Goal: Book appointment/travel/reservation

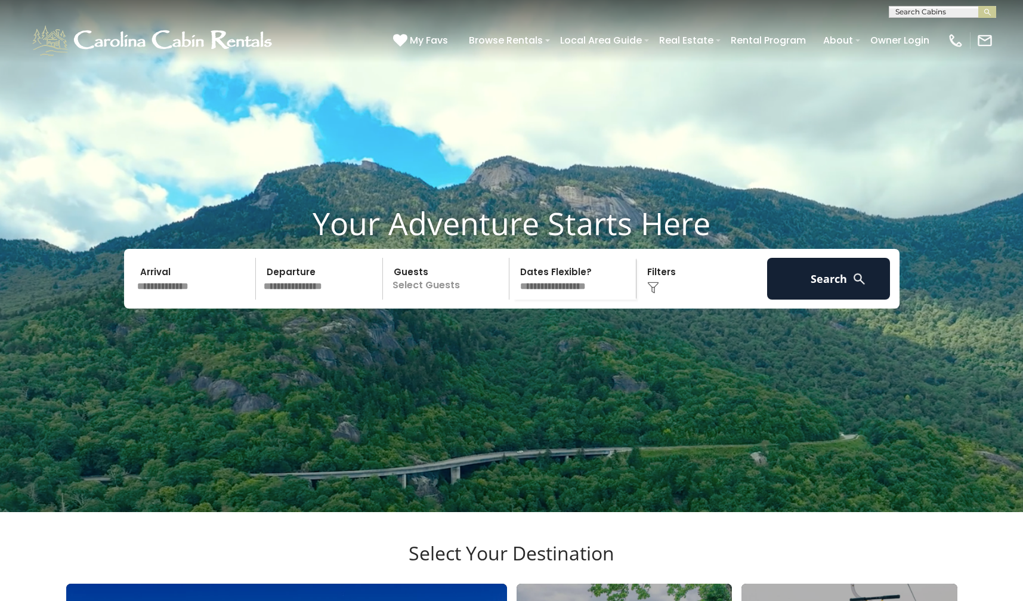
scroll to position [1, 0]
click at [906, 13] on input "text" at bounding box center [941, 14] width 104 height 12
type input "**********"
click at [952, 26] on em "Endless Sunrise" at bounding box center [927, 28] width 65 height 11
click at [986, 11] on img "submit" at bounding box center [987, 12] width 9 height 9
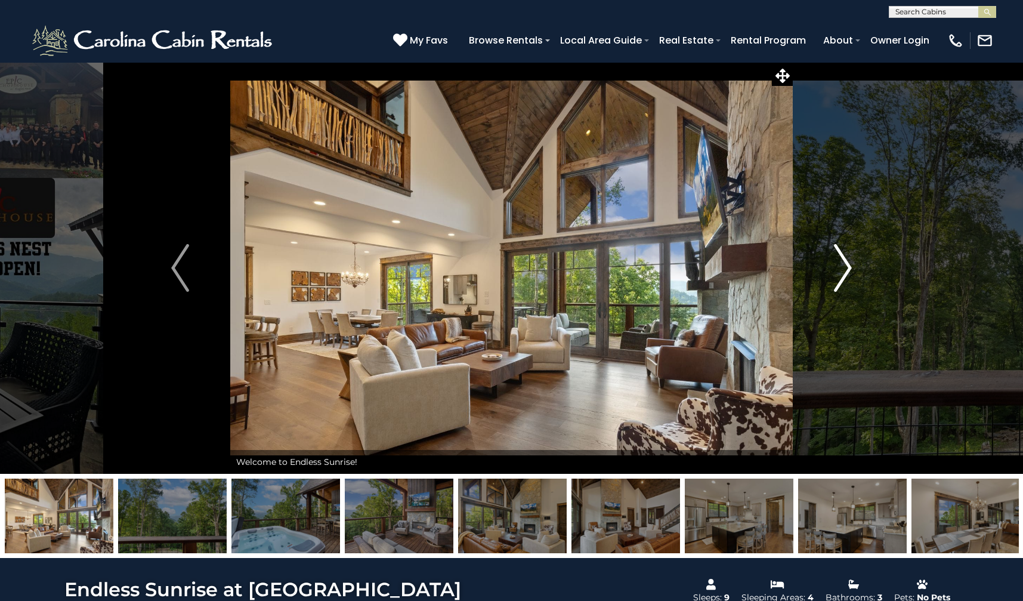
click at [846, 268] on img "Next" at bounding box center [843, 268] width 18 height 48
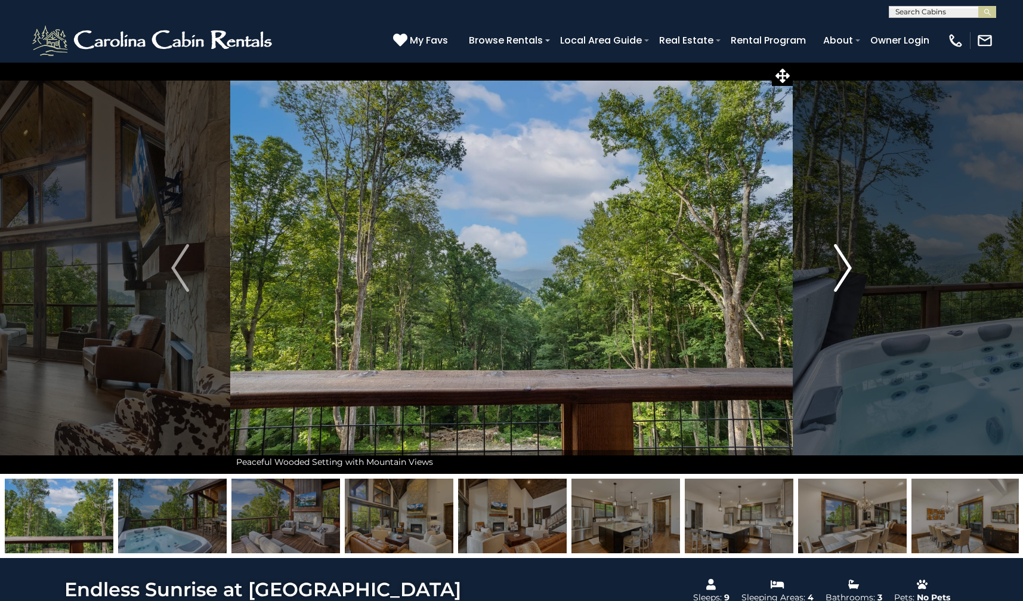
click at [847, 268] on img "Next" at bounding box center [843, 268] width 18 height 48
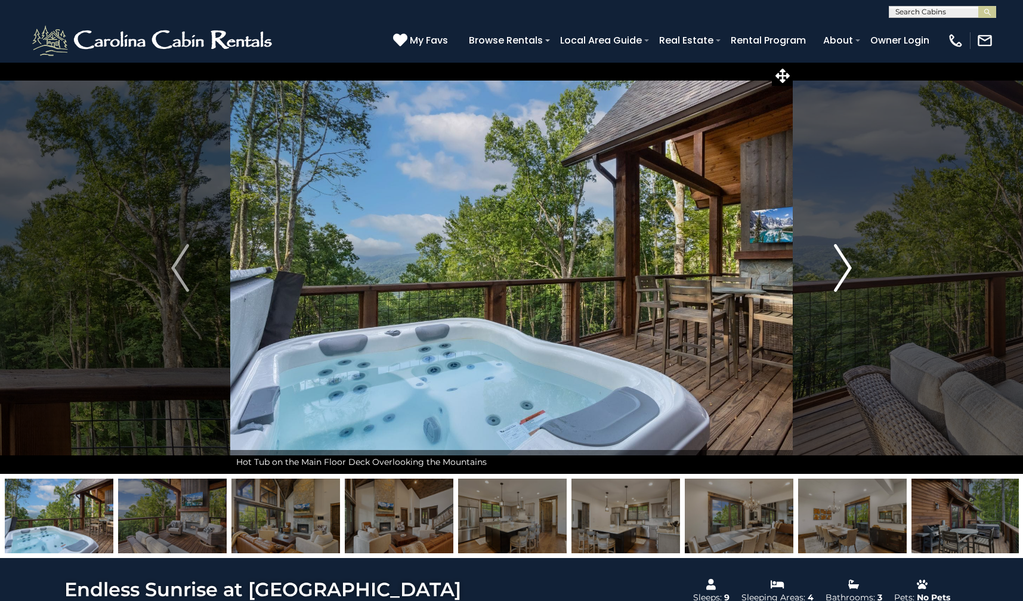
click at [847, 268] on img "Next" at bounding box center [843, 268] width 18 height 48
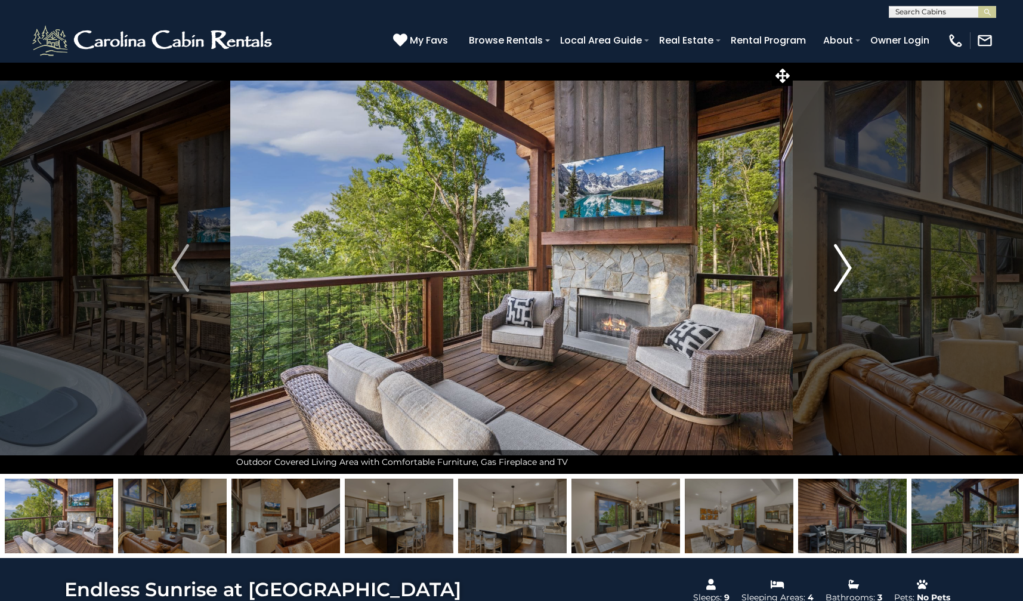
click at [847, 268] on img "Next" at bounding box center [843, 268] width 18 height 48
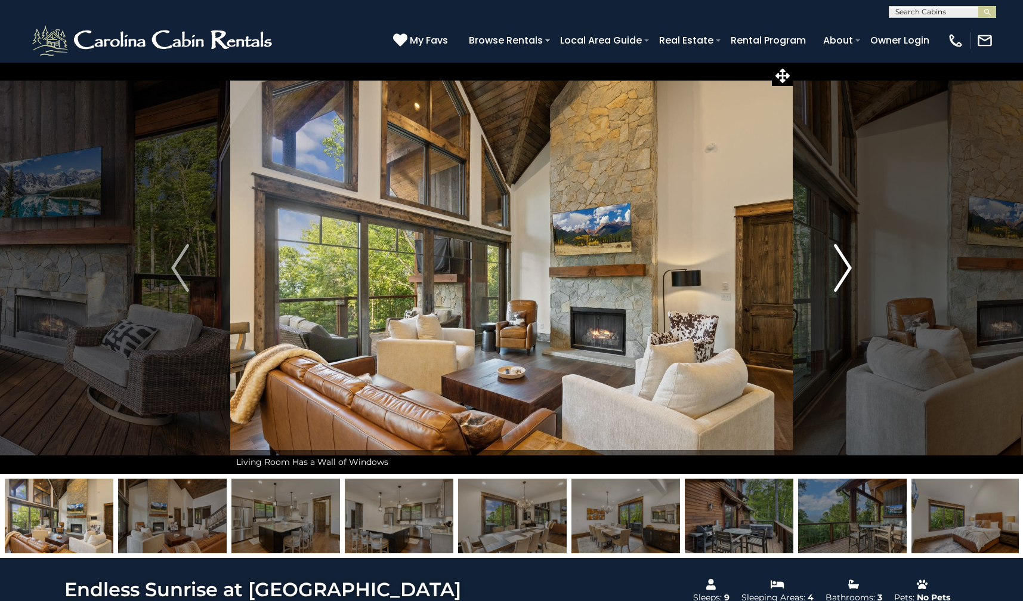
click at [849, 265] on img "Next" at bounding box center [843, 268] width 18 height 48
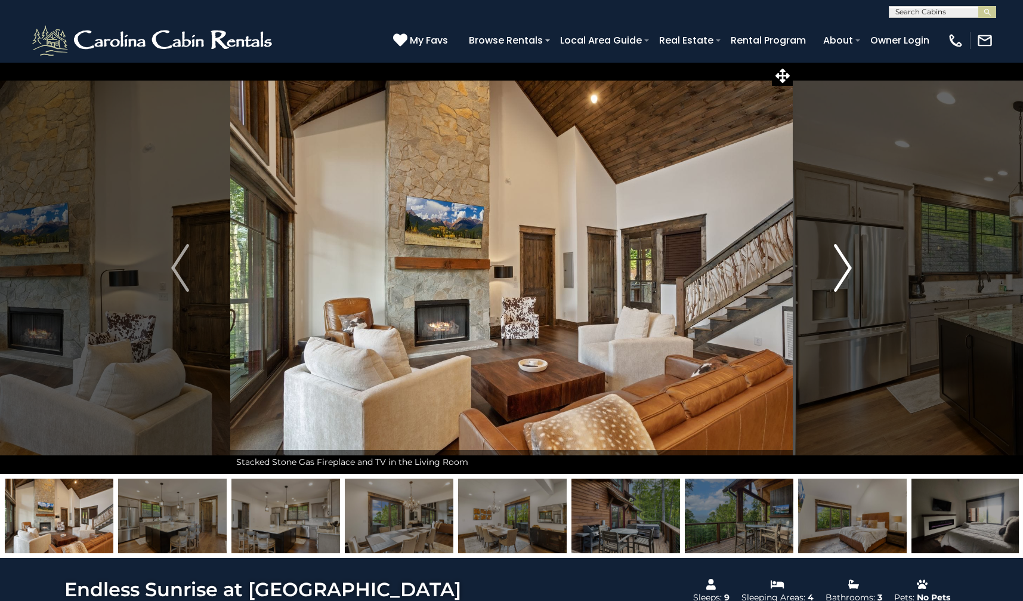
click at [848, 268] on img "Next" at bounding box center [843, 268] width 18 height 48
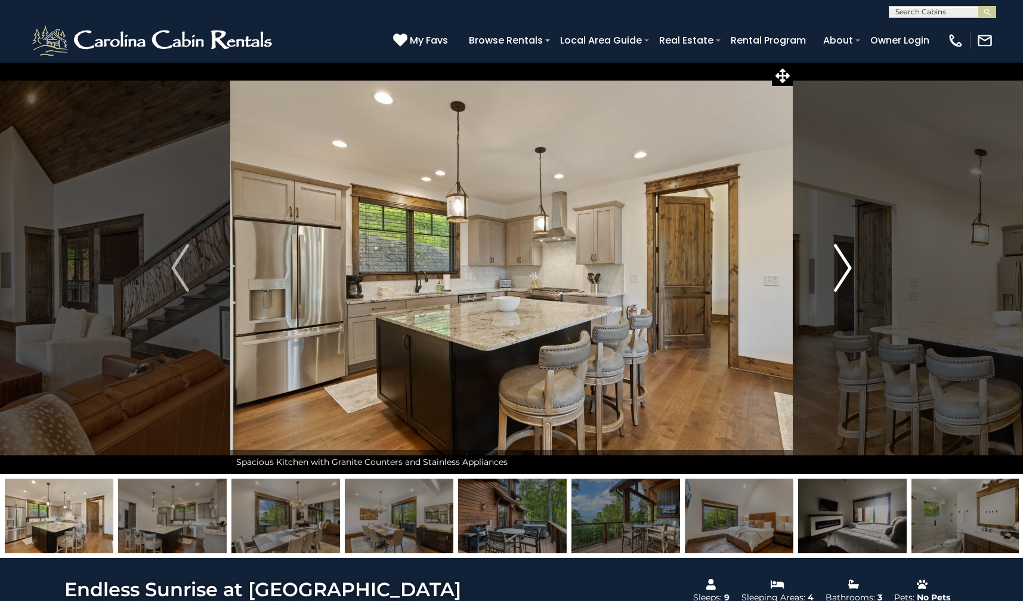
click at [848, 268] on img "Next" at bounding box center [843, 268] width 18 height 48
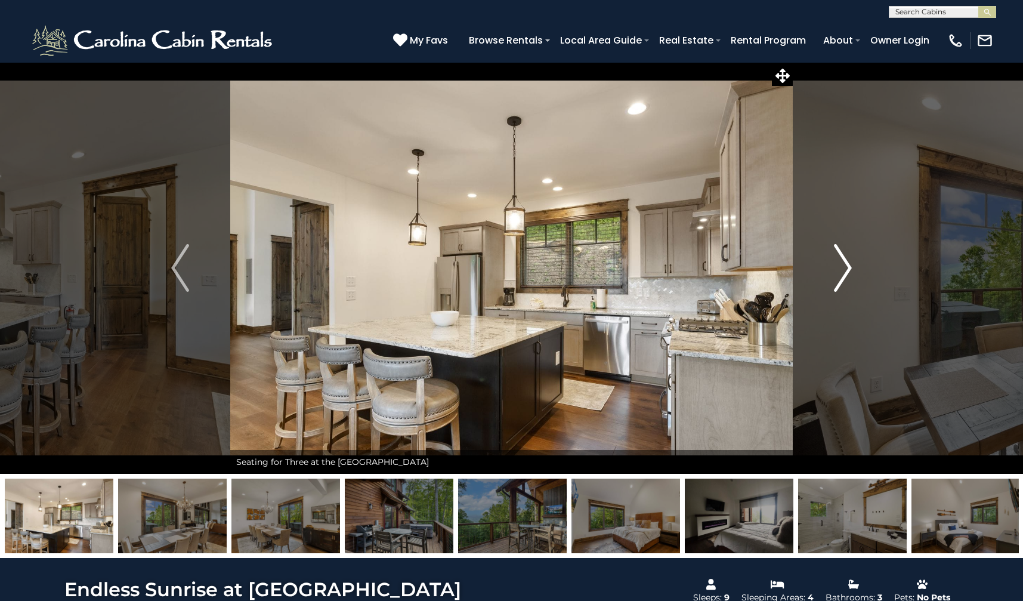
click at [848, 268] on img "Next" at bounding box center [843, 268] width 18 height 48
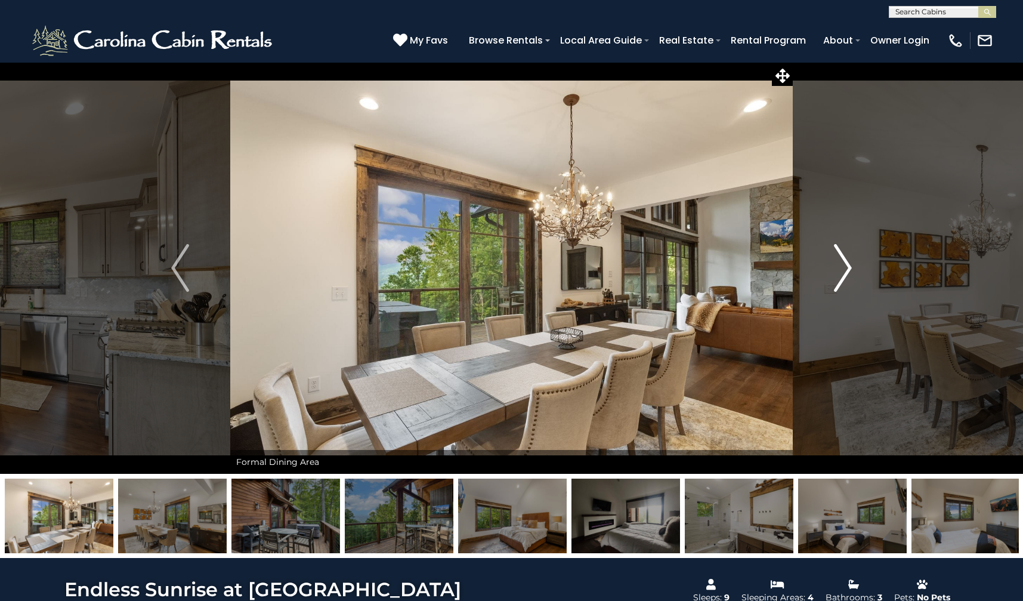
click at [848, 268] on img "Next" at bounding box center [843, 268] width 18 height 48
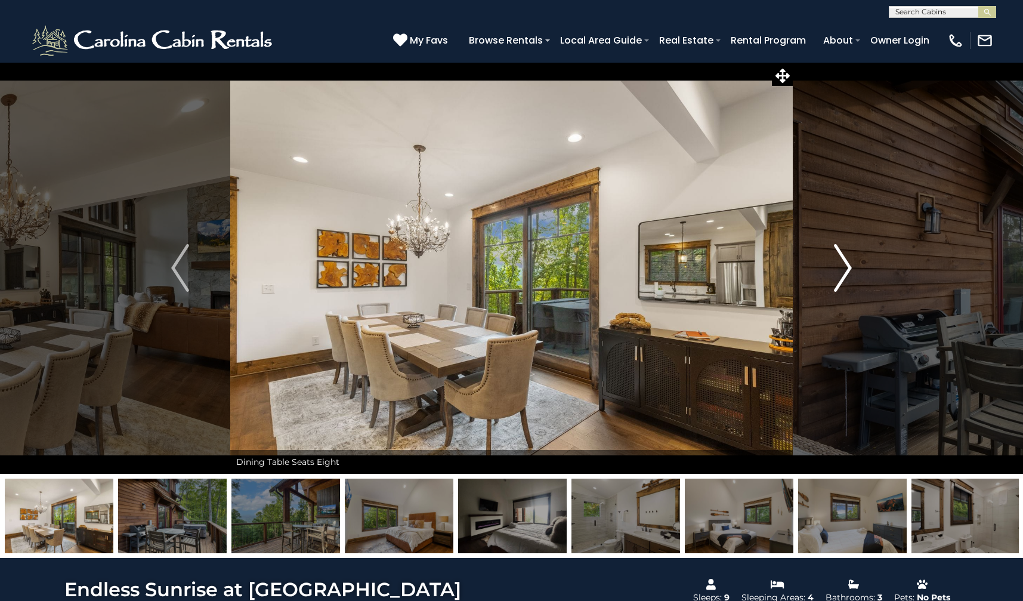
click at [848, 268] on img "Next" at bounding box center [843, 268] width 18 height 48
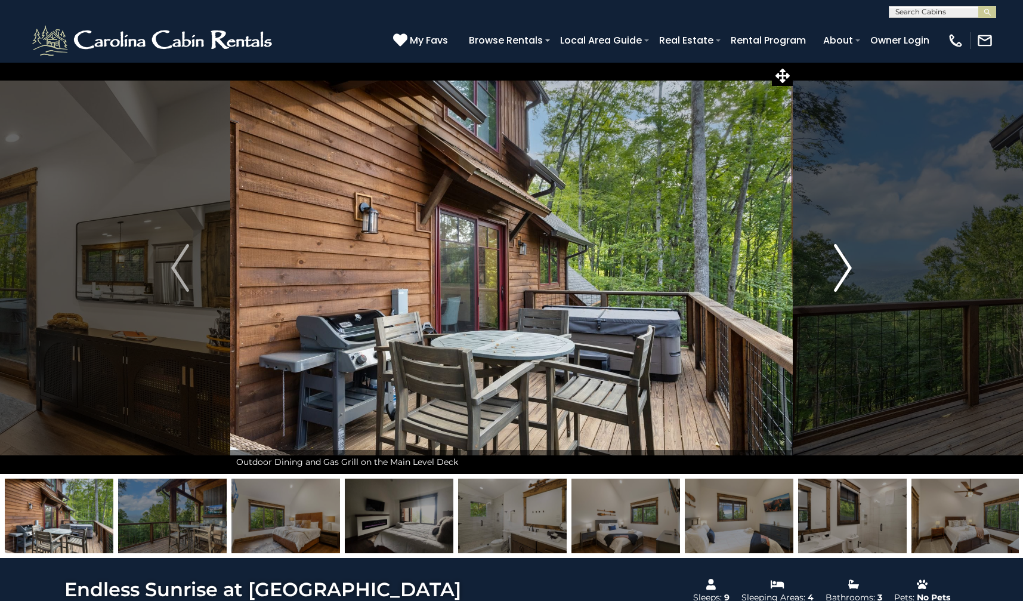
click at [848, 268] on img "Next" at bounding box center [843, 268] width 18 height 48
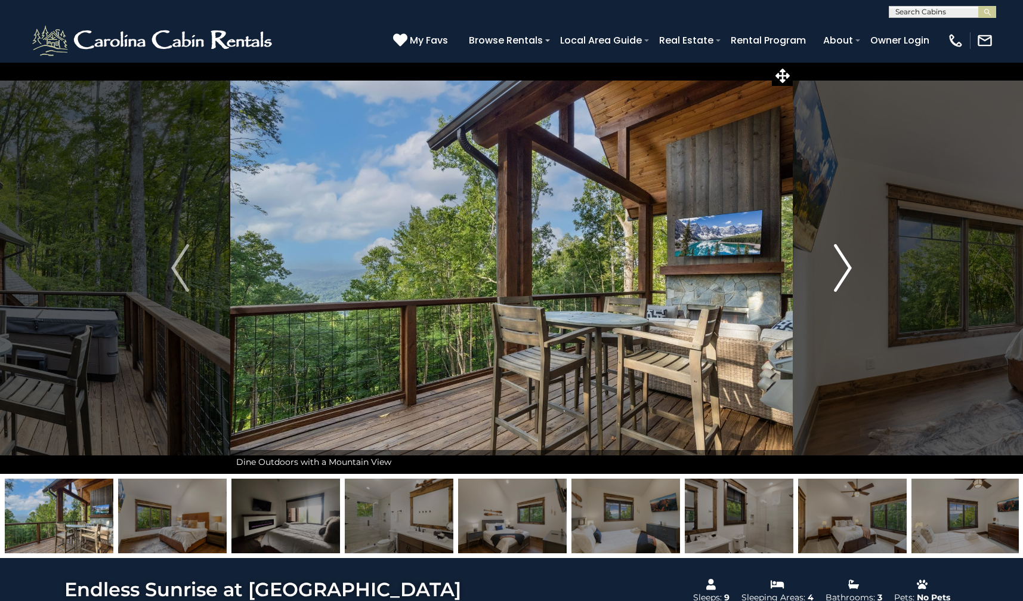
click at [848, 268] on img "Next" at bounding box center [843, 268] width 18 height 48
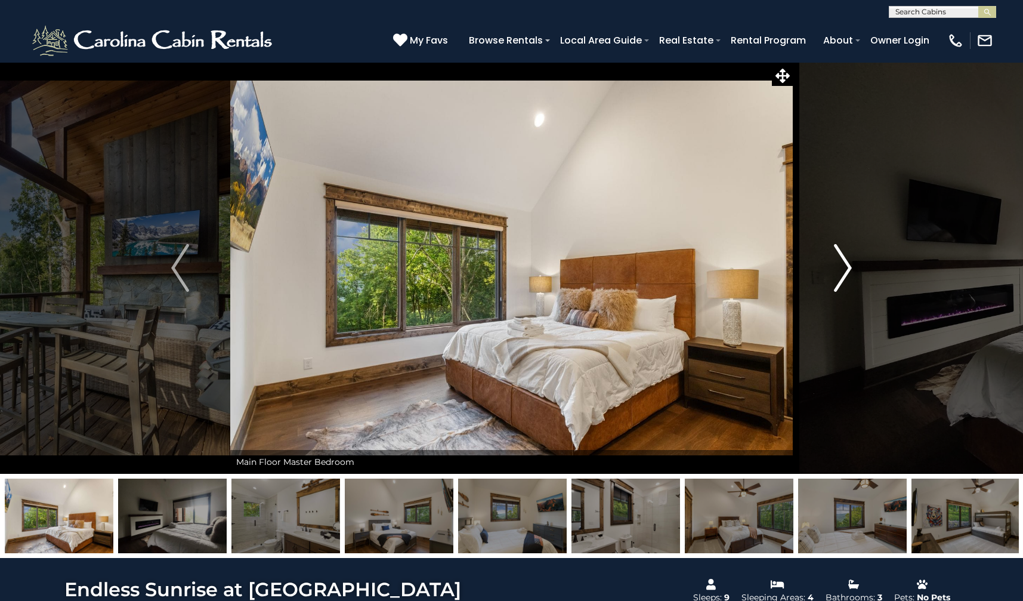
click at [846, 273] on img "Next" at bounding box center [843, 268] width 18 height 48
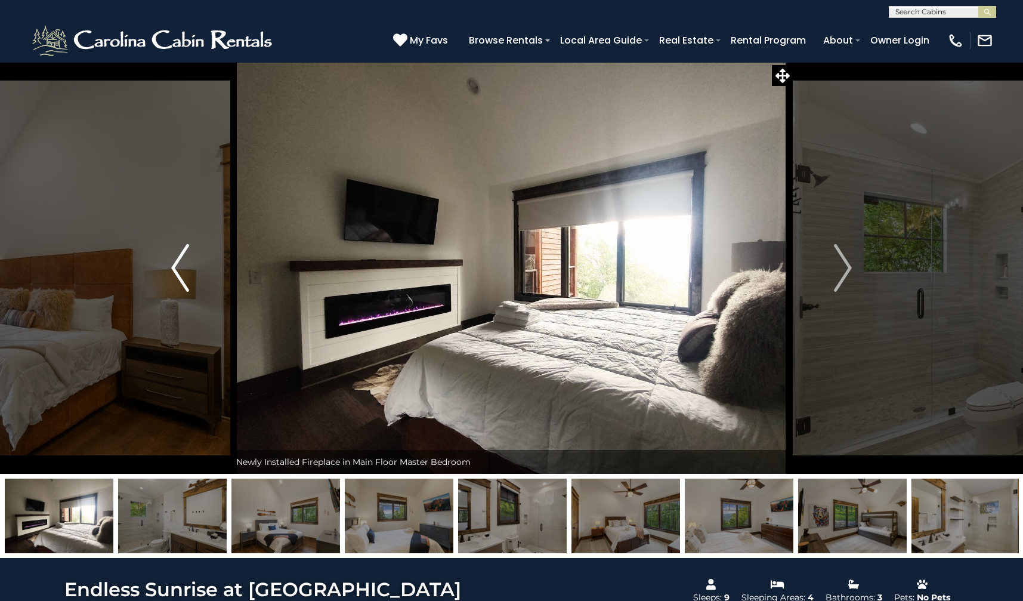
click at [175, 274] on img "Previous" at bounding box center [180, 268] width 18 height 48
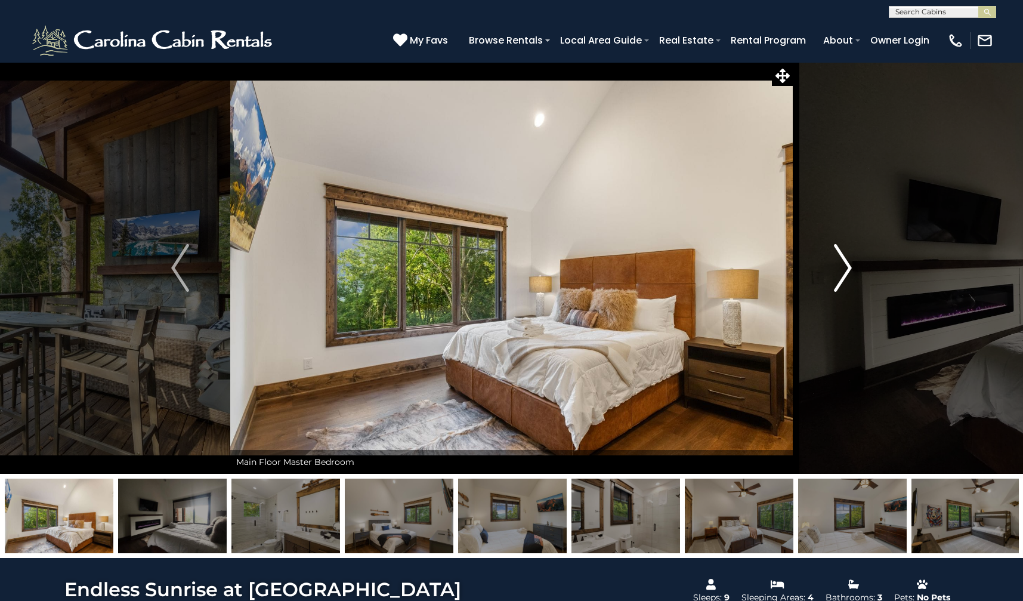
click at [842, 271] on img "Next" at bounding box center [843, 268] width 18 height 48
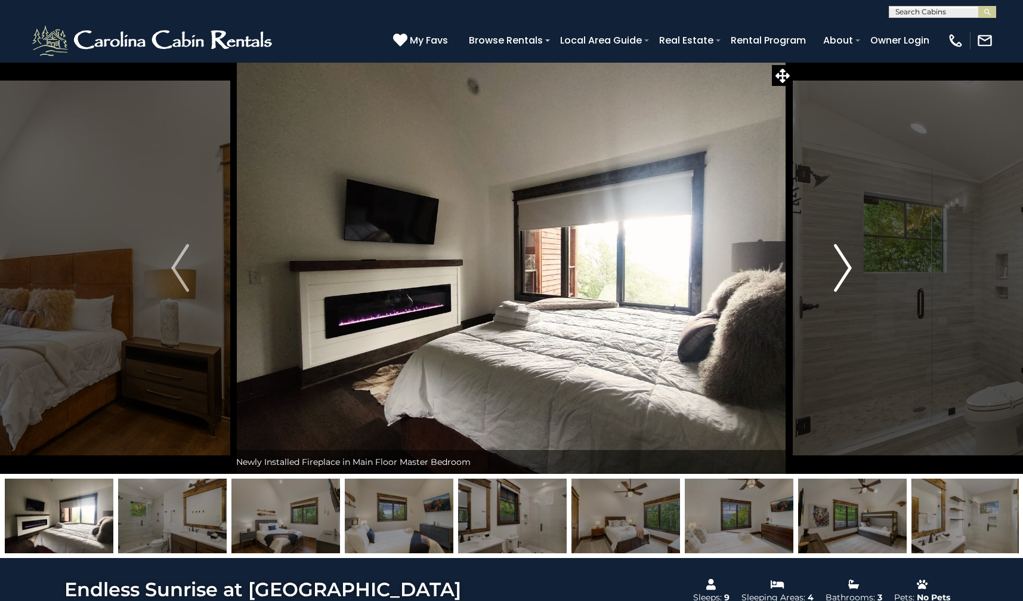
click at [842, 270] on img "Next" at bounding box center [843, 268] width 18 height 48
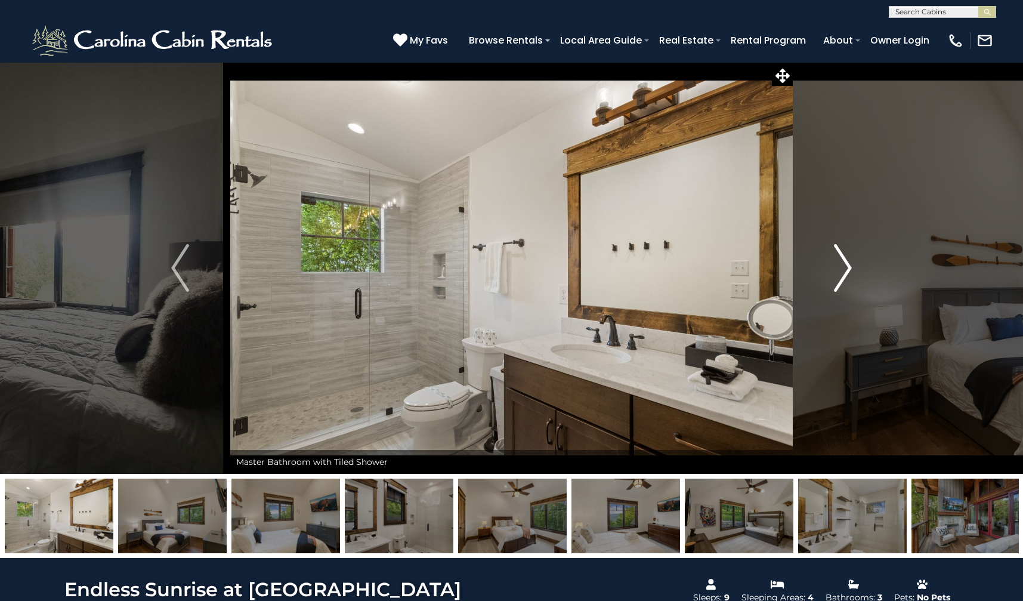
click at [848, 268] on img "Next" at bounding box center [843, 268] width 18 height 48
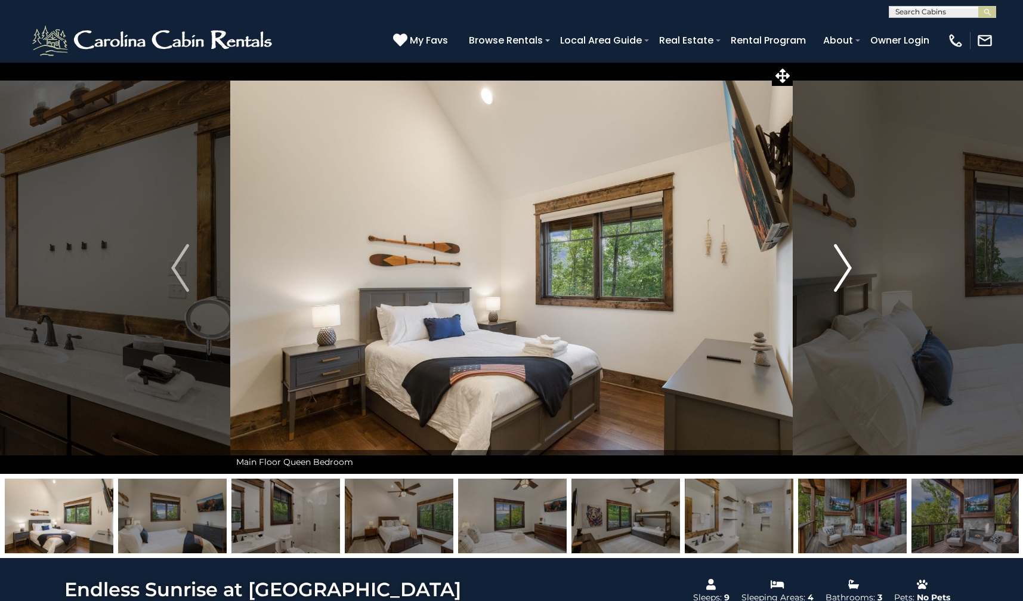
click at [850, 267] on img "Next" at bounding box center [843, 268] width 18 height 48
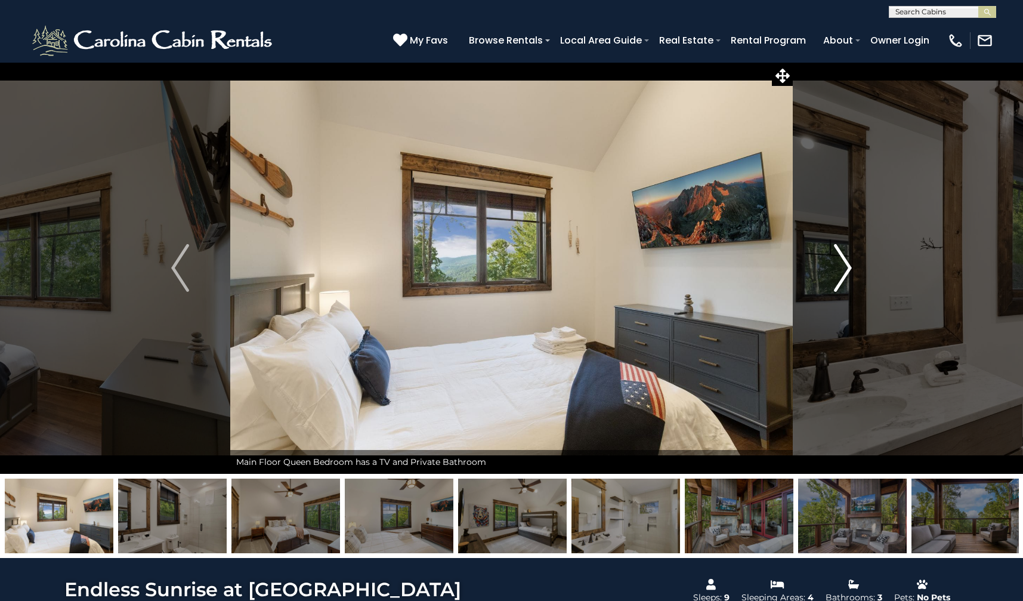
click at [849, 267] on img "Next" at bounding box center [843, 268] width 18 height 48
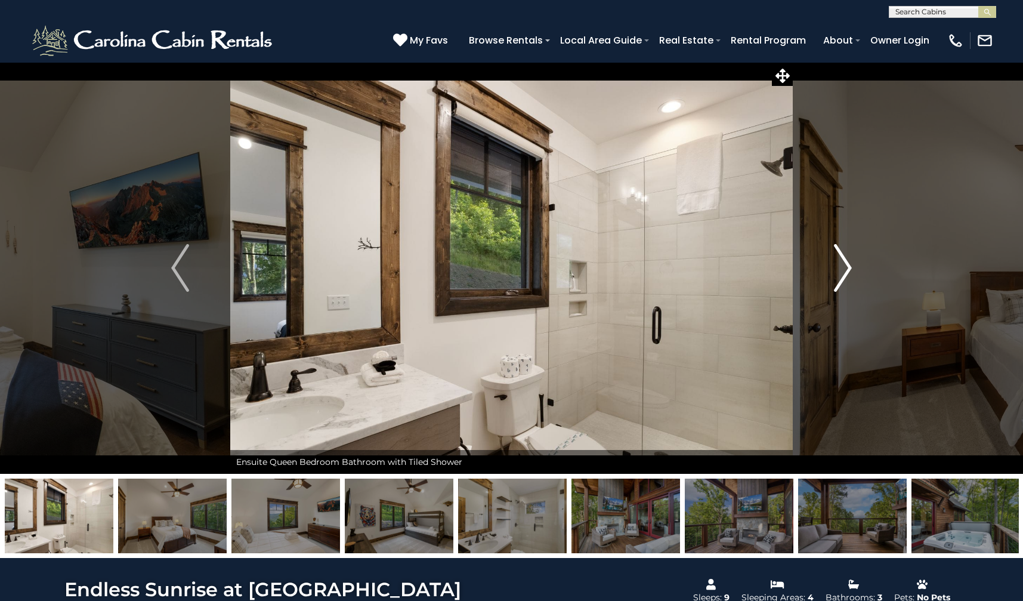
click at [848, 264] on img "Next" at bounding box center [843, 268] width 18 height 48
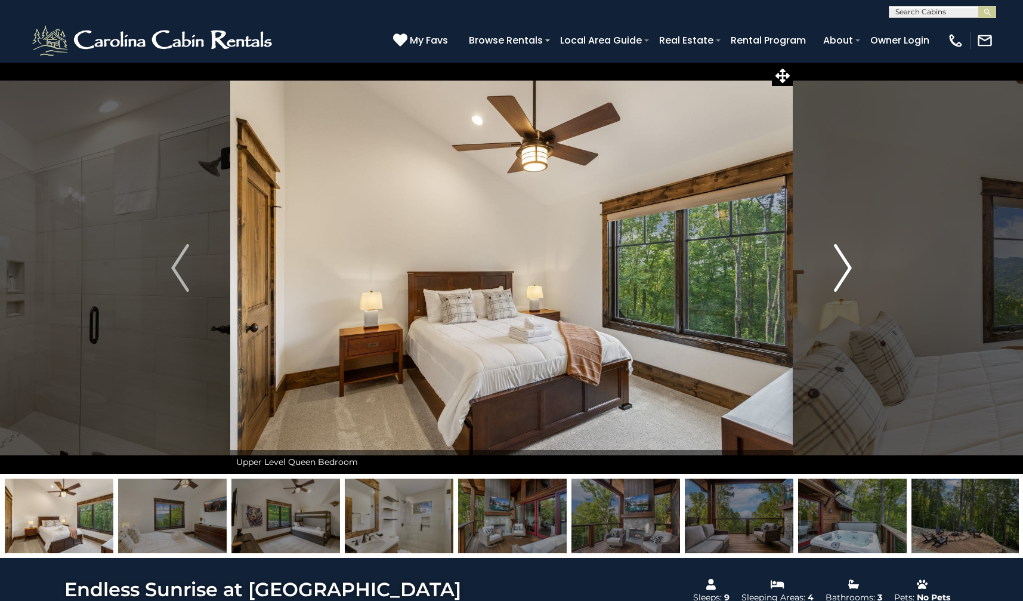
click at [848, 264] on img "Next" at bounding box center [843, 268] width 18 height 48
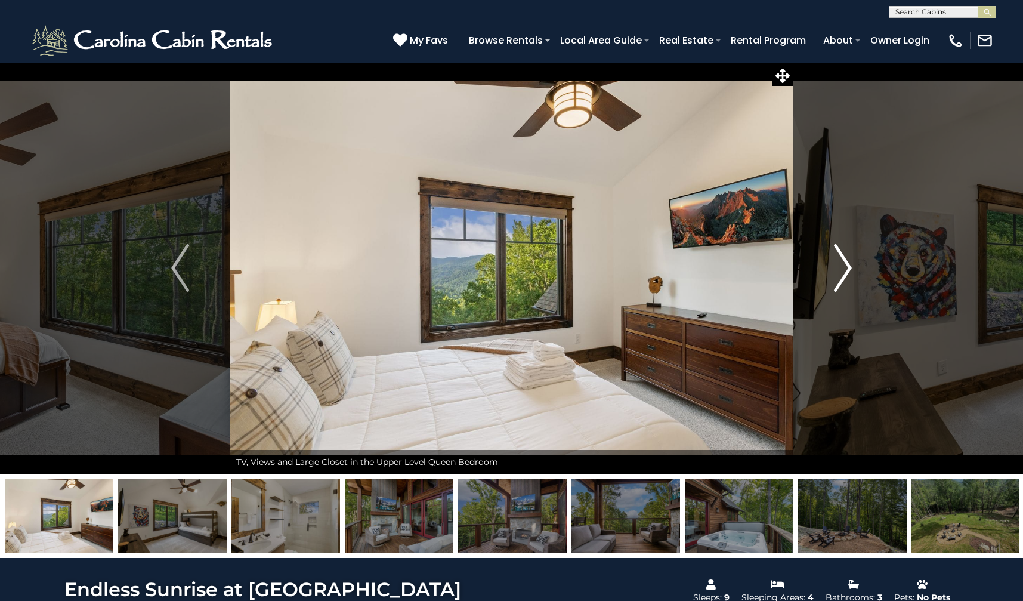
click at [838, 265] on img "Next" at bounding box center [843, 268] width 18 height 48
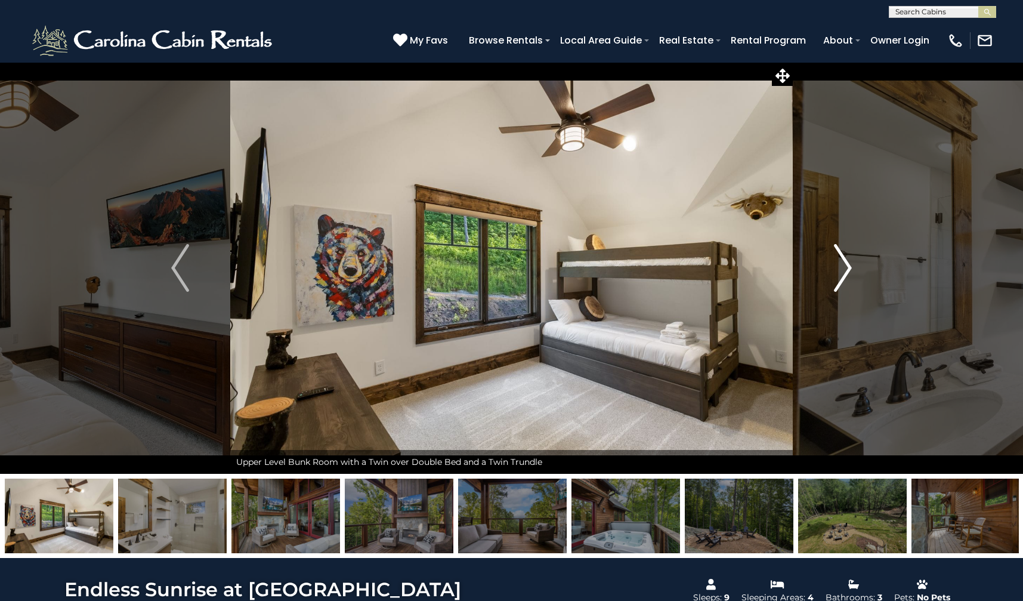
click at [838, 265] on img "Next" at bounding box center [843, 268] width 18 height 48
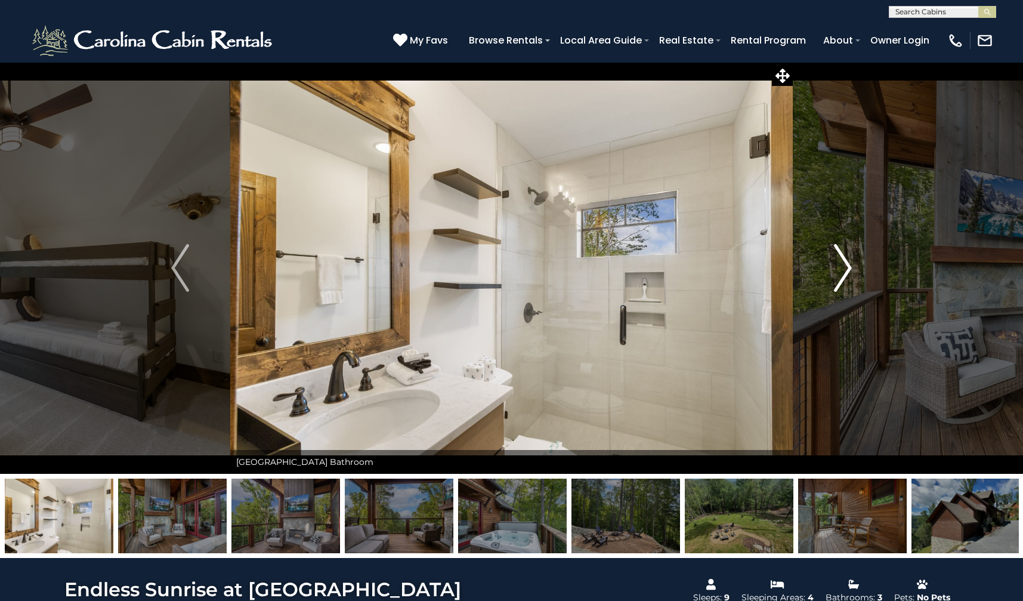
click at [849, 261] on img "Next" at bounding box center [843, 268] width 18 height 48
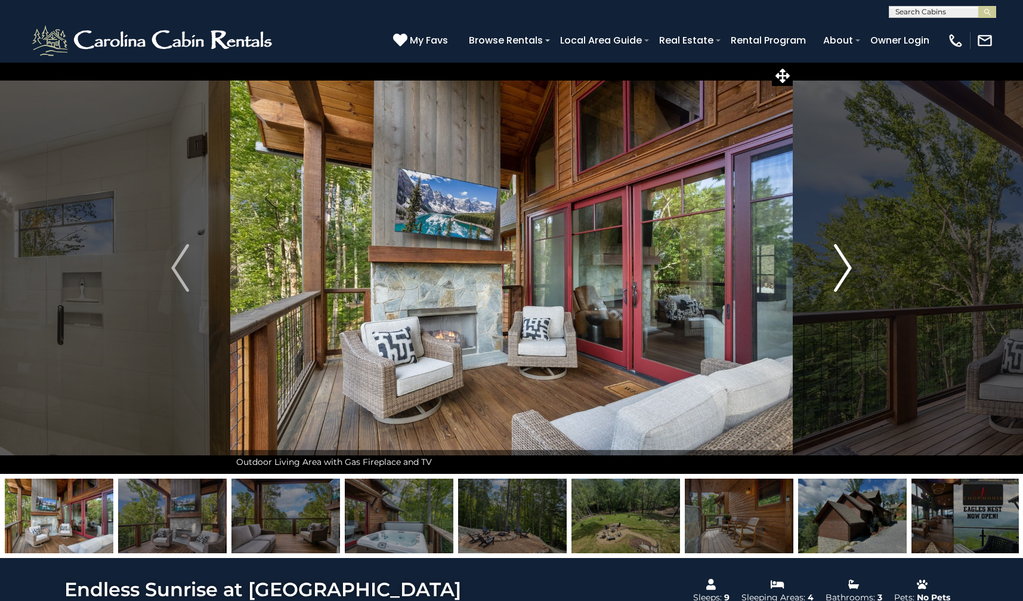
click at [849, 261] on img "Next" at bounding box center [843, 268] width 18 height 48
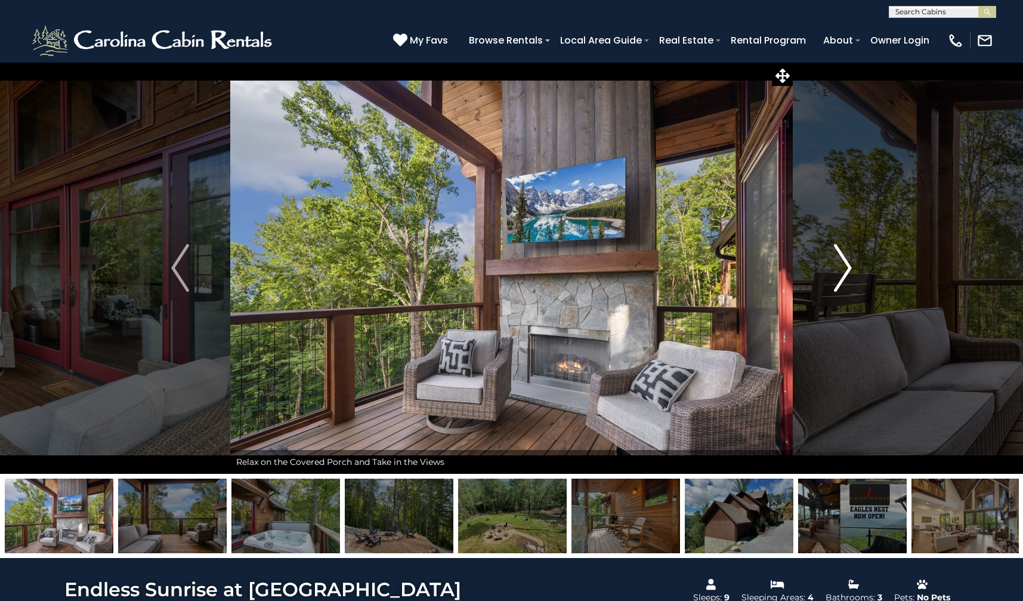
click at [849, 261] on img "Next" at bounding box center [843, 268] width 18 height 48
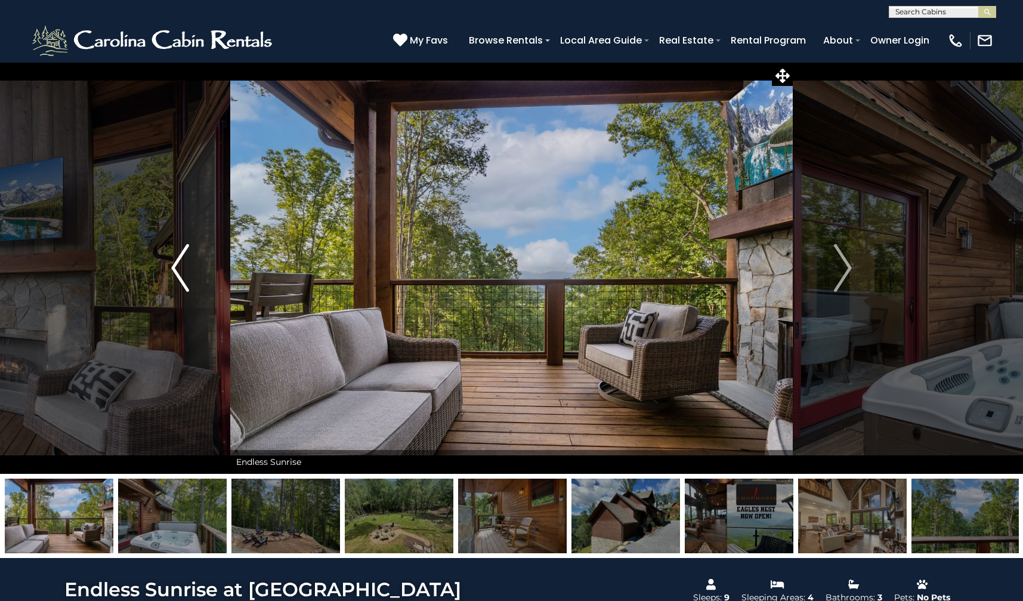
click at [174, 267] on img "Previous" at bounding box center [180, 268] width 18 height 48
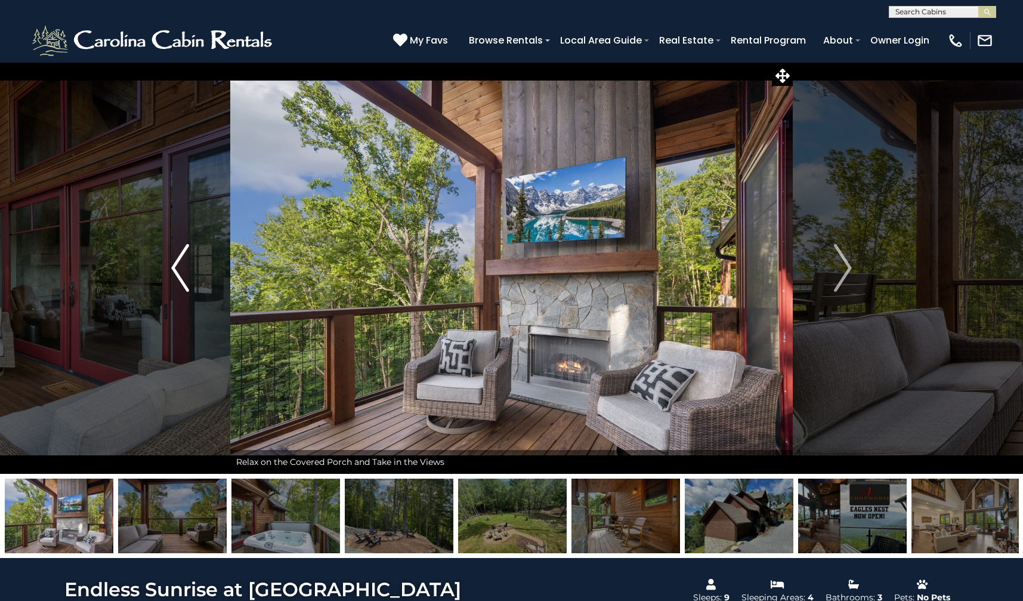
click at [174, 267] on img "Previous" at bounding box center [180, 268] width 18 height 48
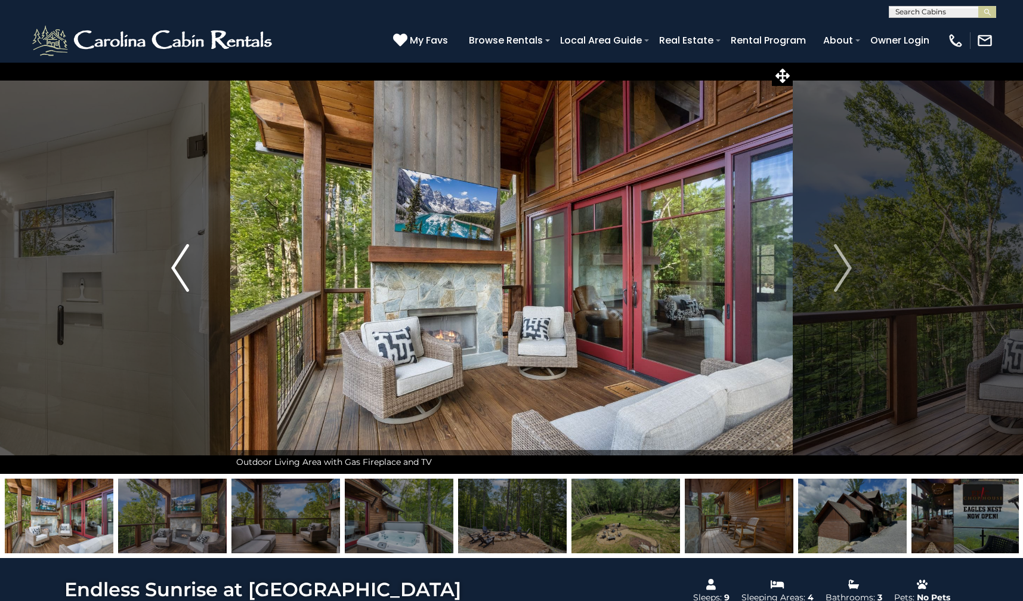
click at [174, 267] on img "Previous" at bounding box center [180, 268] width 18 height 48
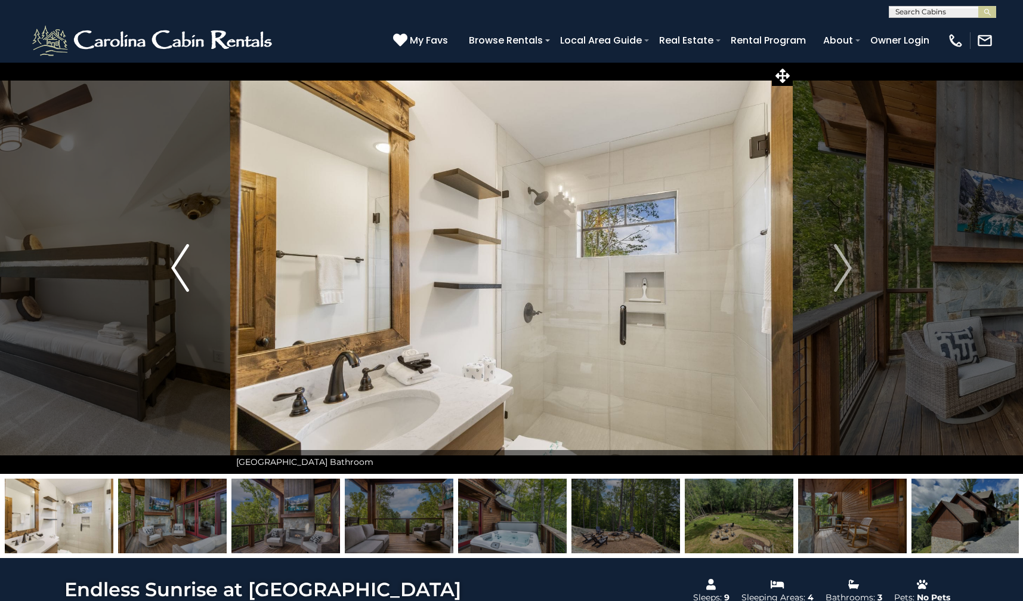
click at [174, 267] on img "Previous" at bounding box center [180, 268] width 18 height 48
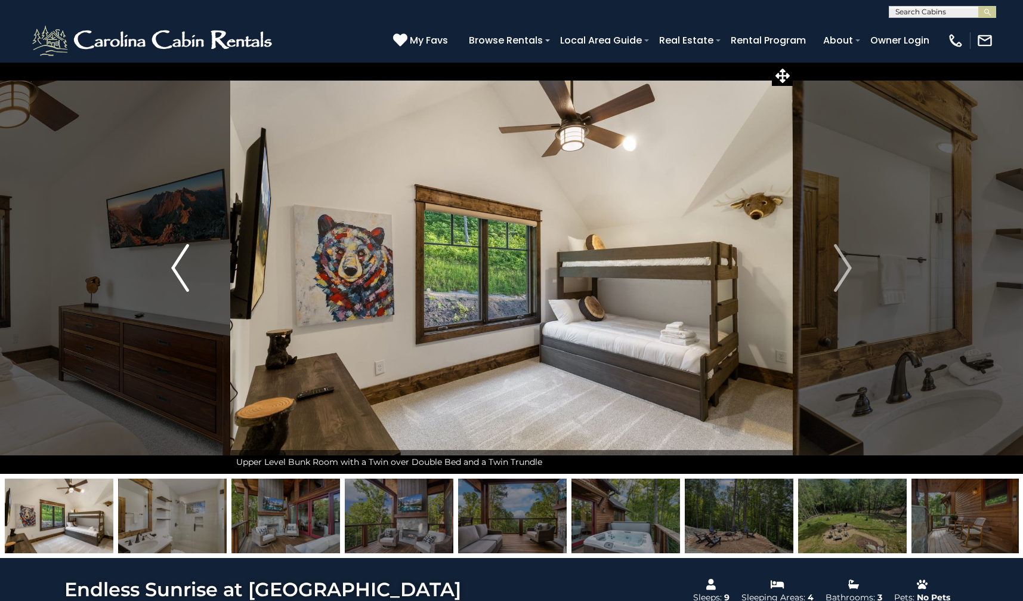
click at [174, 267] on img "Previous" at bounding box center [180, 268] width 18 height 48
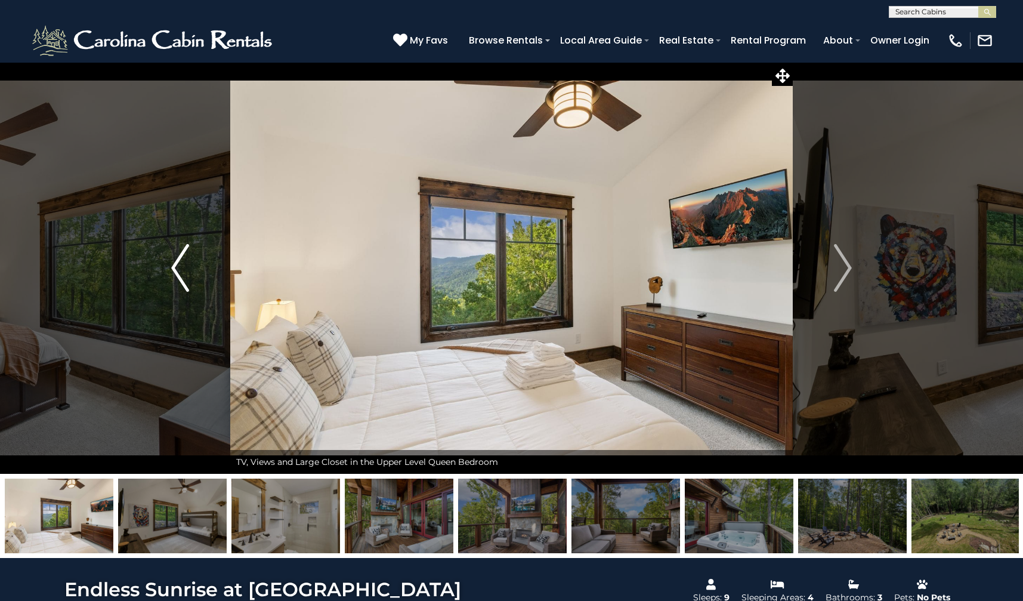
click at [174, 267] on img "Previous" at bounding box center [180, 268] width 18 height 48
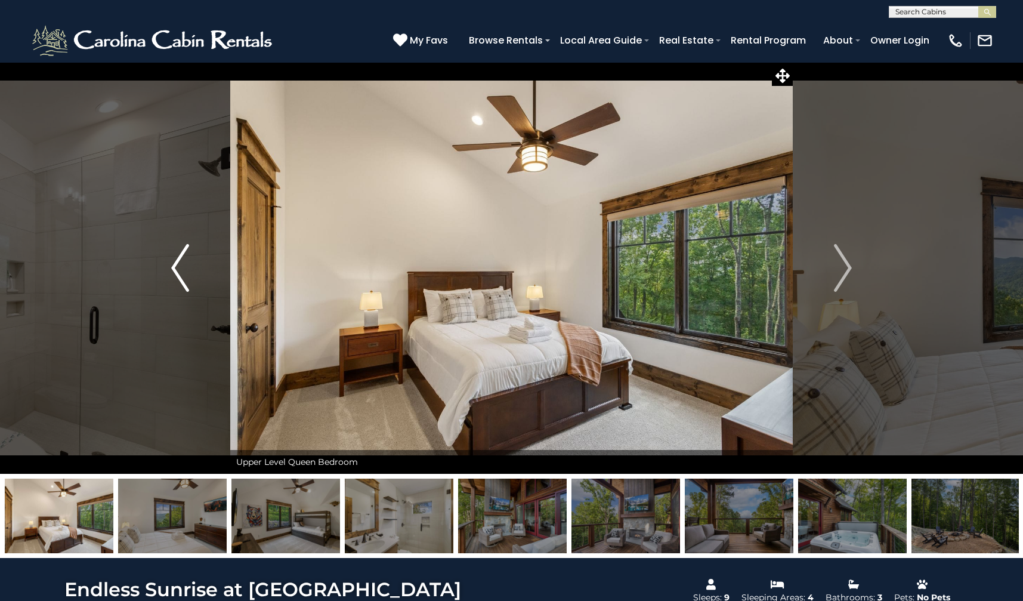
click at [174, 267] on img "Previous" at bounding box center [180, 268] width 18 height 48
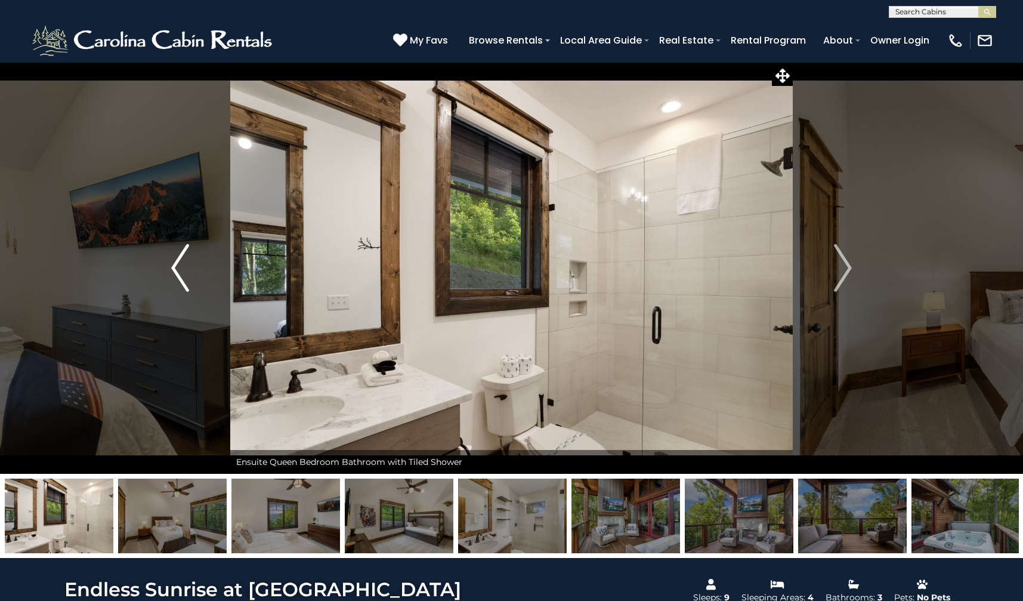
click at [174, 267] on img "Previous" at bounding box center [180, 268] width 18 height 48
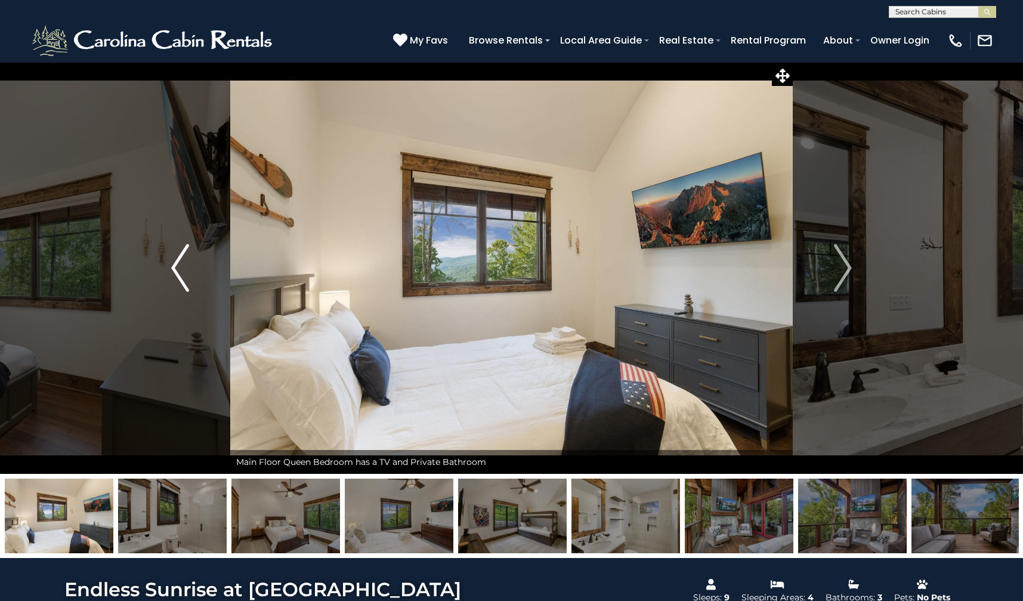
click at [174, 267] on img "Previous" at bounding box center [180, 268] width 18 height 48
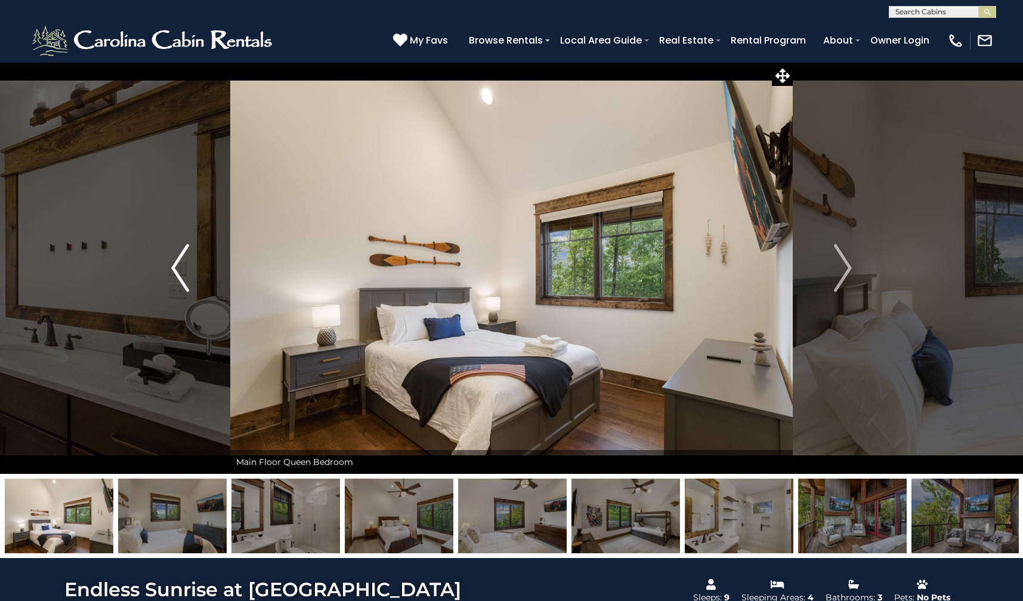
click at [174, 267] on img "Previous" at bounding box center [180, 268] width 18 height 48
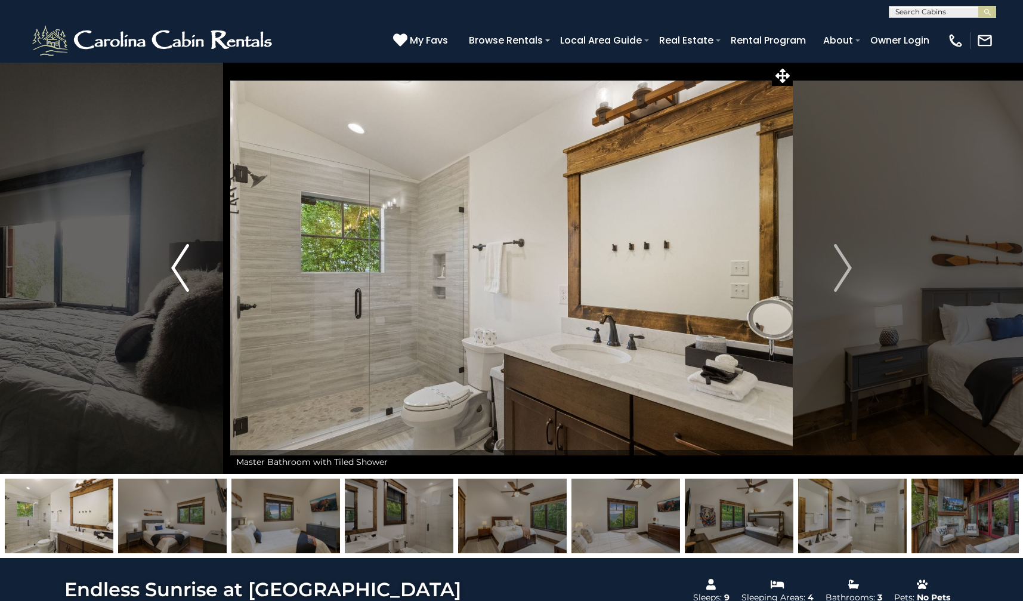
click at [174, 267] on img "Previous" at bounding box center [180, 268] width 18 height 48
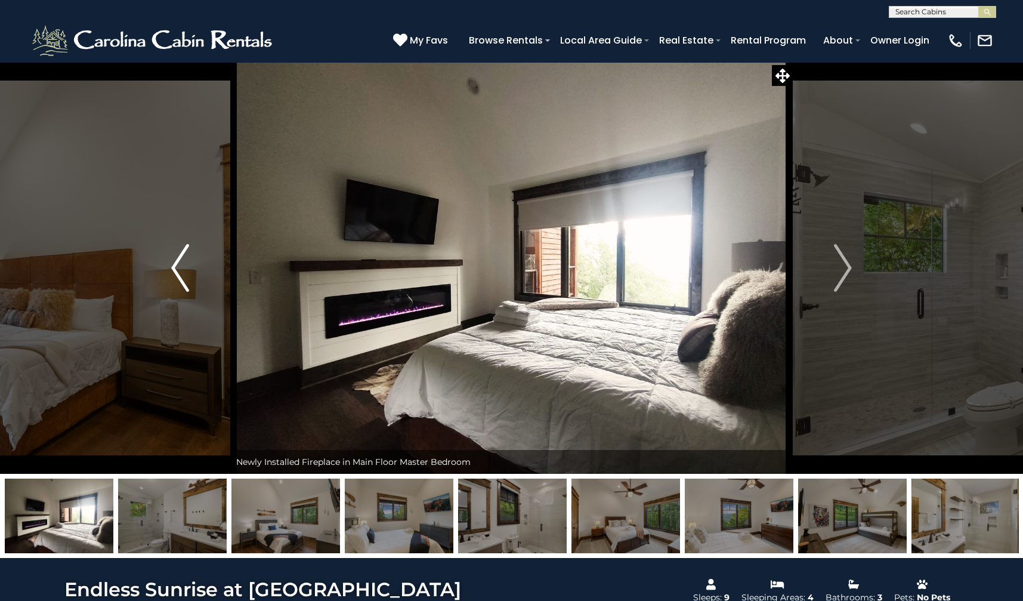
click at [174, 267] on img "Previous" at bounding box center [180, 268] width 18 height 48
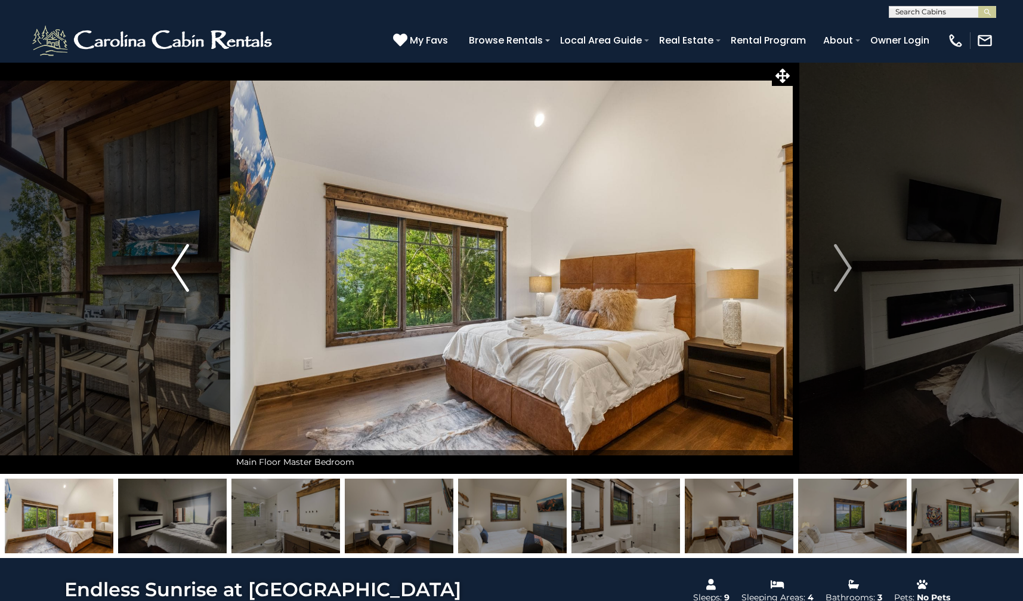
click at [174, 267] on img "Previous" at bounding box center [180, 268] width 18 height 48
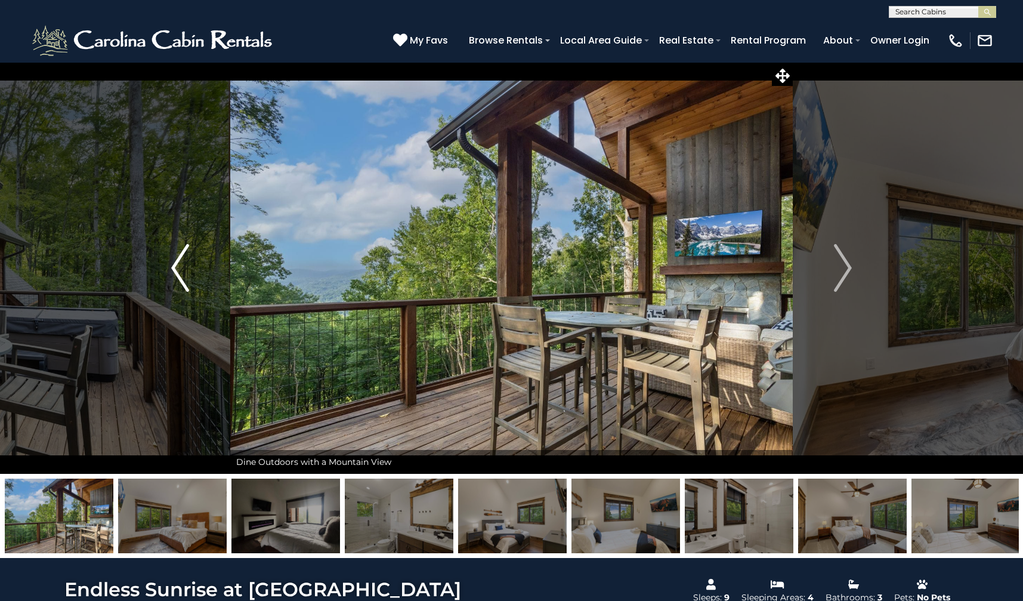
click at [174, 267] on img "Previous" at bounding box center [180, 268] width 18 height 48
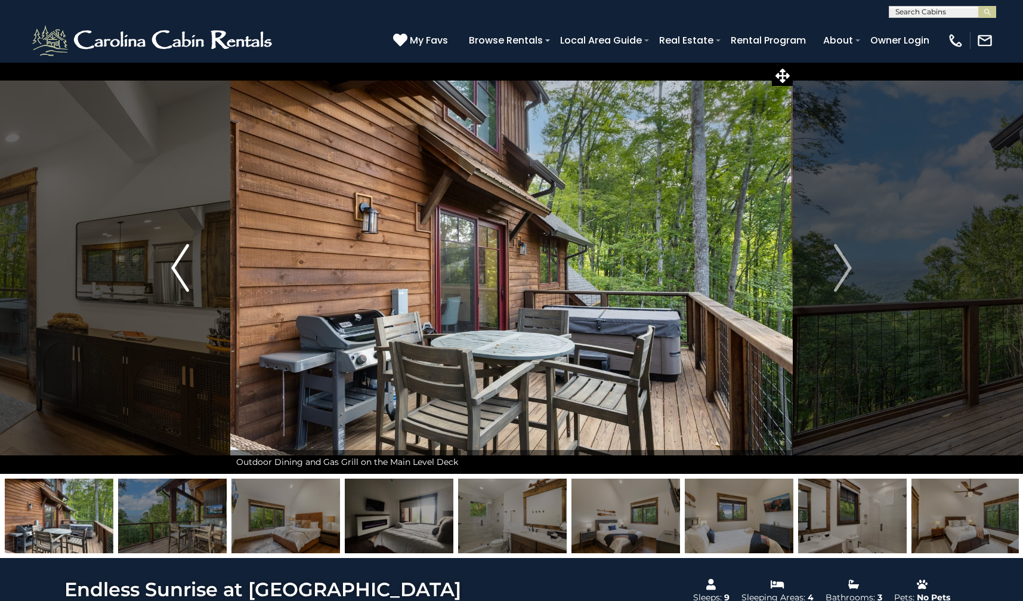
click at [174, 267] on img "Previous" at bounding box center [180, 268] width 18 height 48
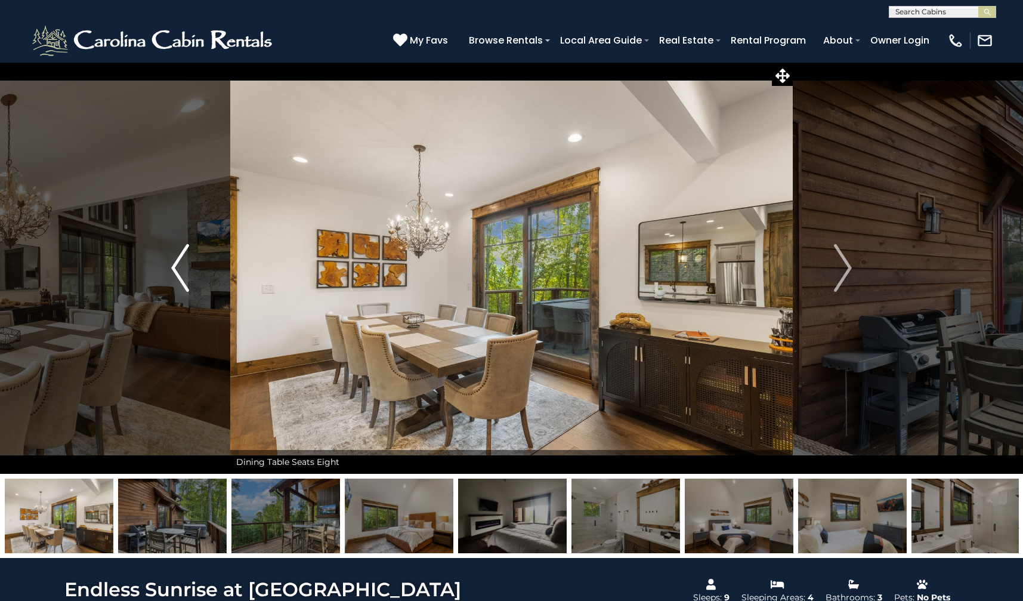
click at [173, 264] on img "Previous" at bounding box center [180, 268] width 18 height 48
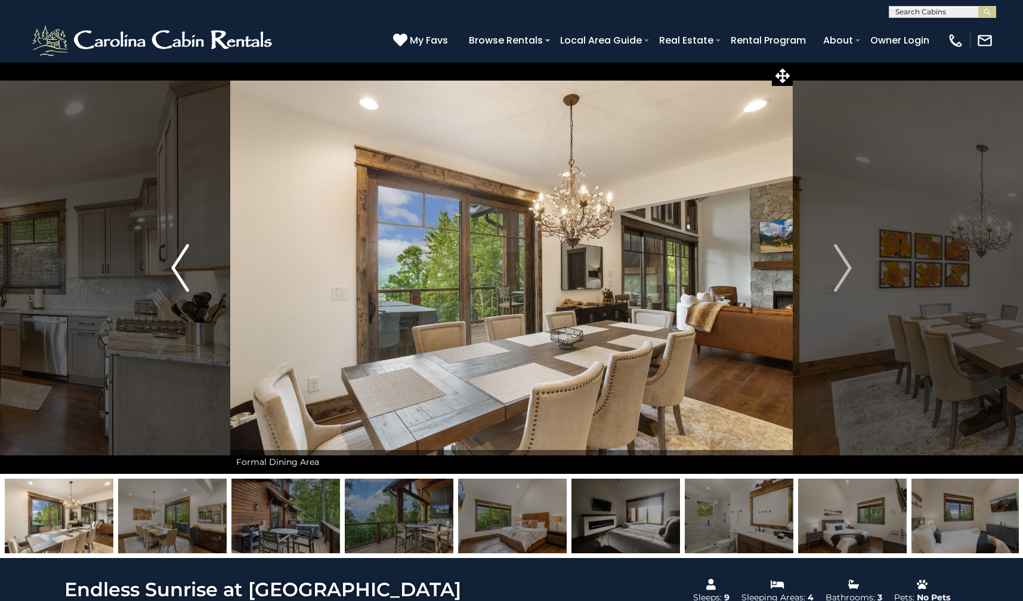
click at [175, 261] on img "Previous" at bounding box center [180, 268] width 18 height 48
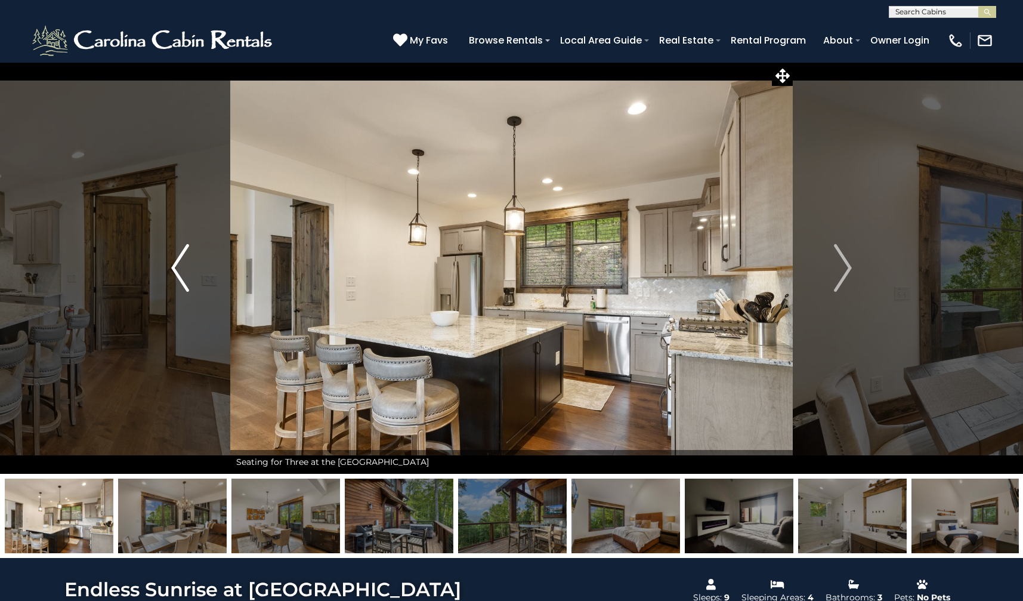
click at [167, 264] on button "Previous" at bounding box center [180, 268] width 100 height 412
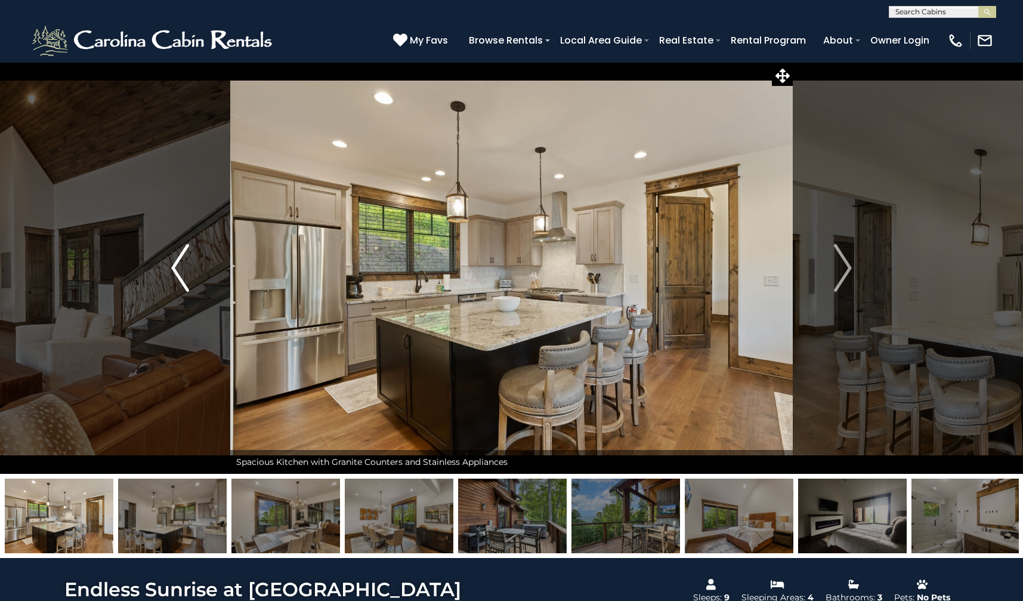
click at [167, 264] on button "Previous" at bounding box center [180, 268] width 100 height 412
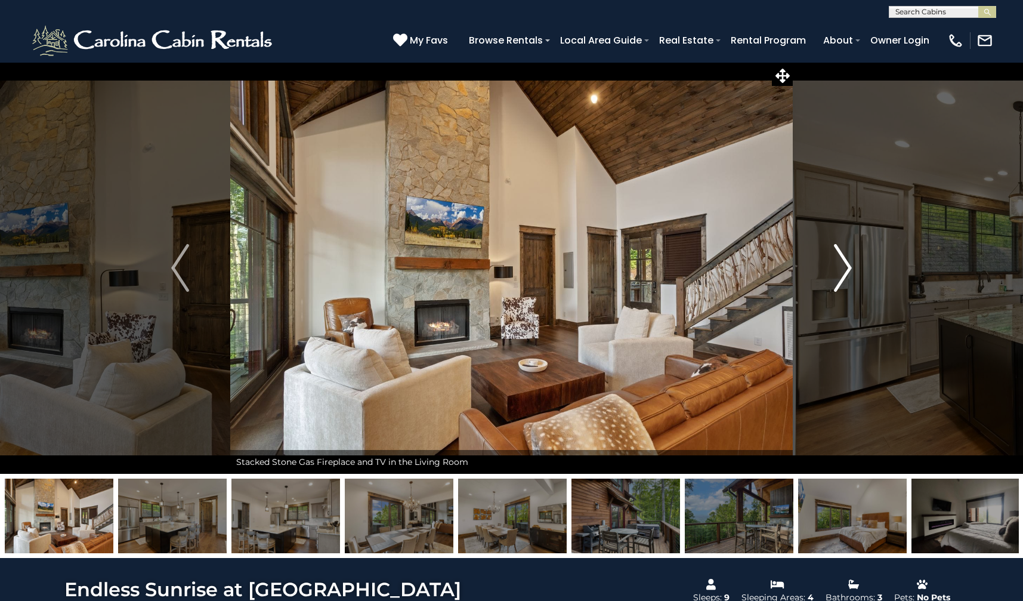
click at [846, 264] on img "Next" at bounding box center [843, 268] width 18 height 48
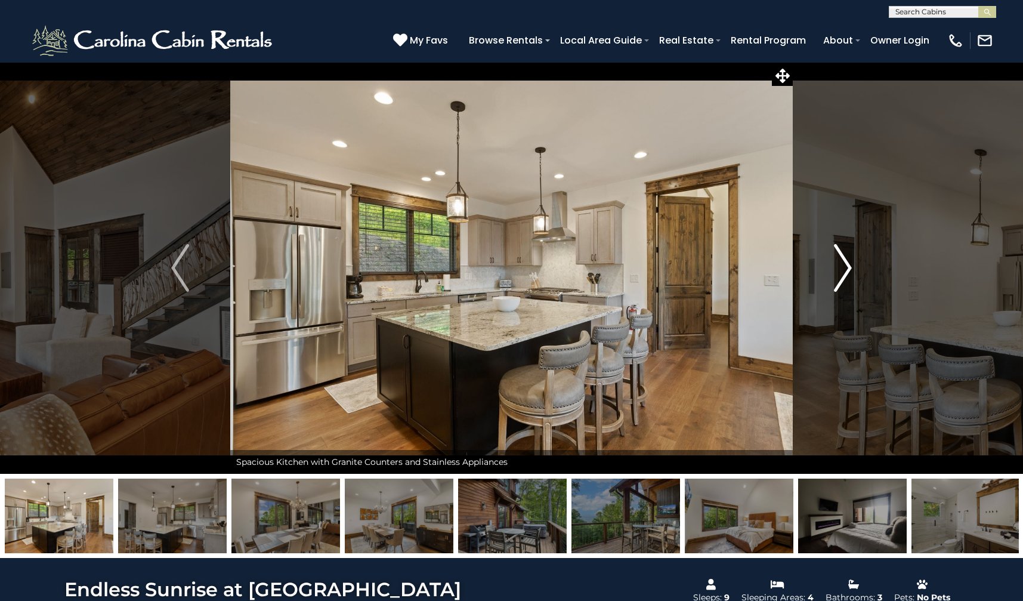
click at [846, 264] on img "Next" at bounding box center [843, 268] width 18 height 48
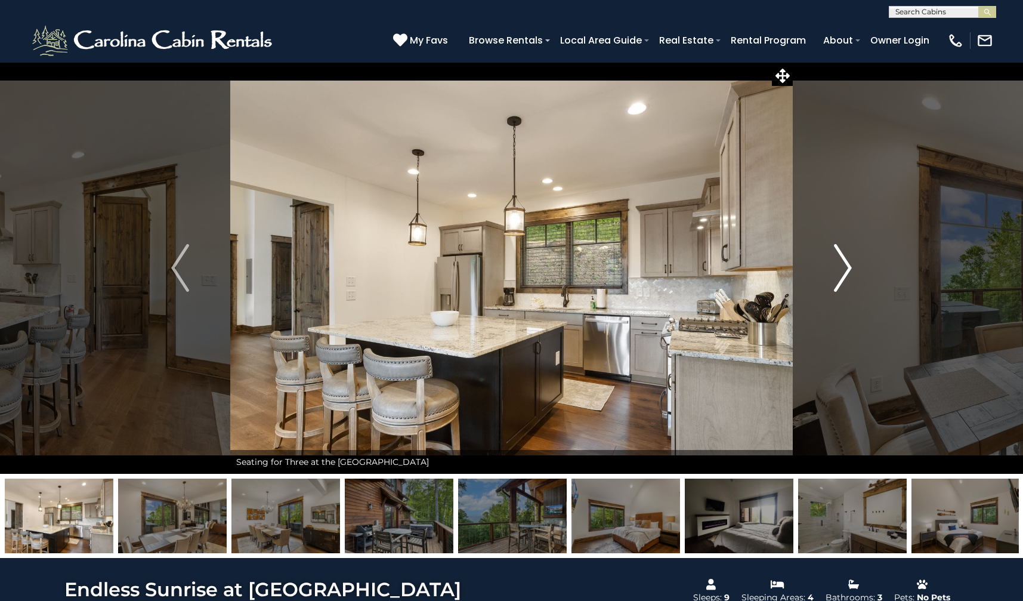
click at [846, 264] on img "Next" at bounding box center [843, 268] width 18 height 48
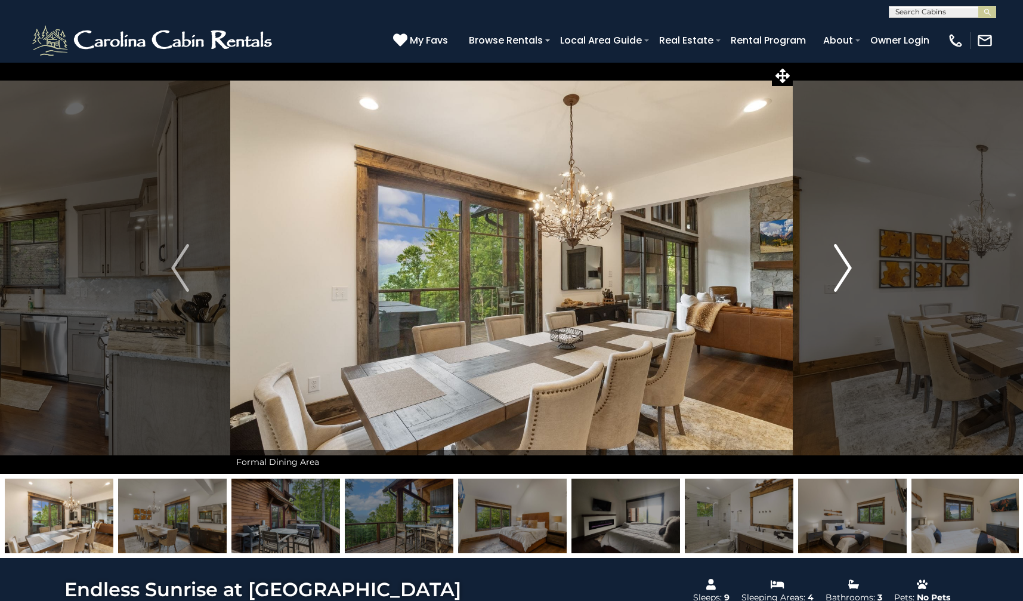
click at [846, 264] on img "Next" at bounding box center [843, 268] width 18 height 48
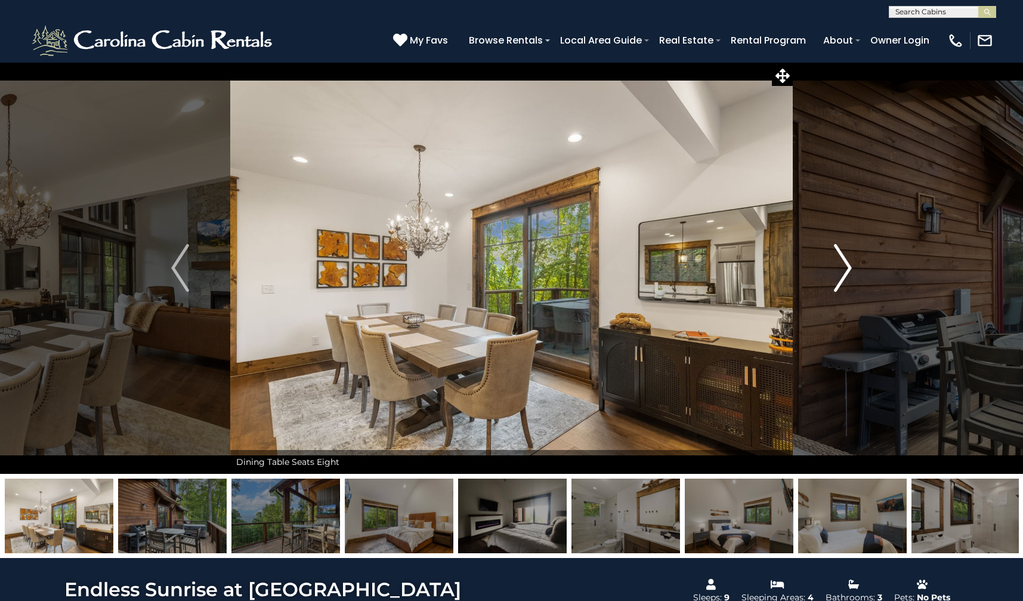
click at [846, 264] on img "Next" at bounding box center [843, 268] width 18 height 48
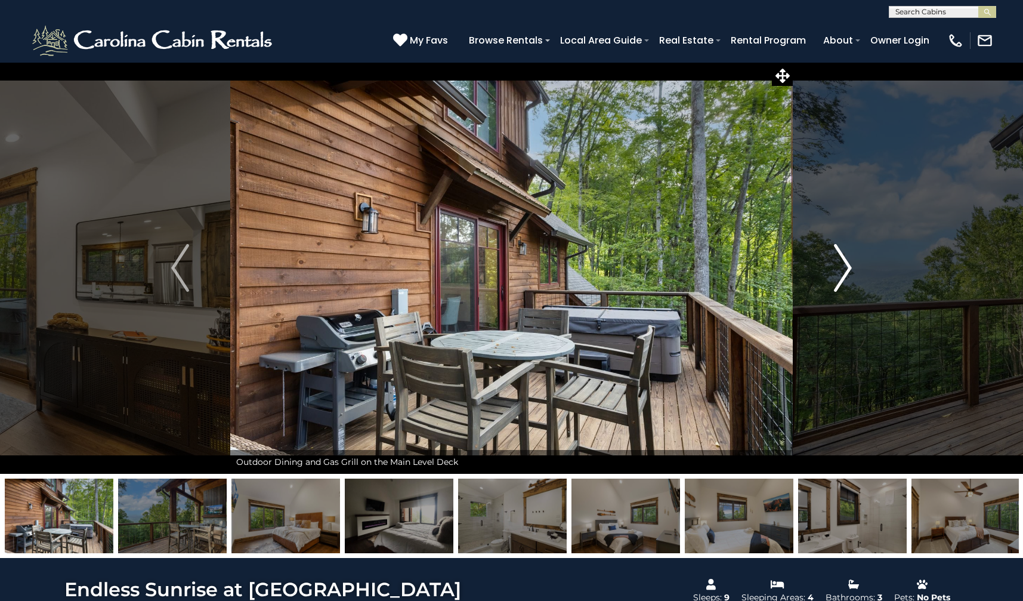
click at [846, 264] on img "Next" at bounding box center [843, 268] width 18 height 48
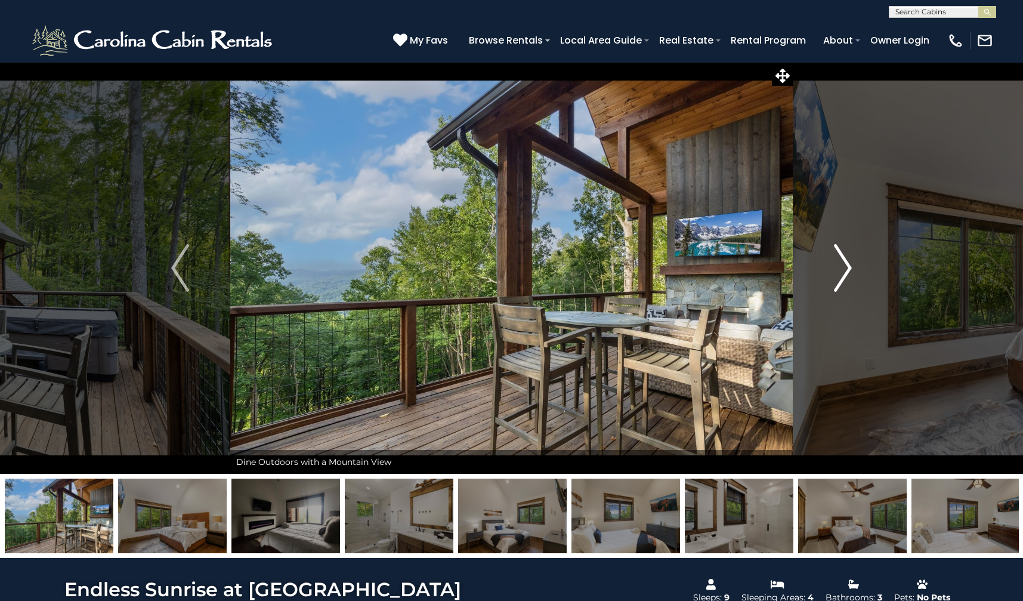
click at [846, 264] on img "Next" at bounding box center [843, 268] width 18 height 48
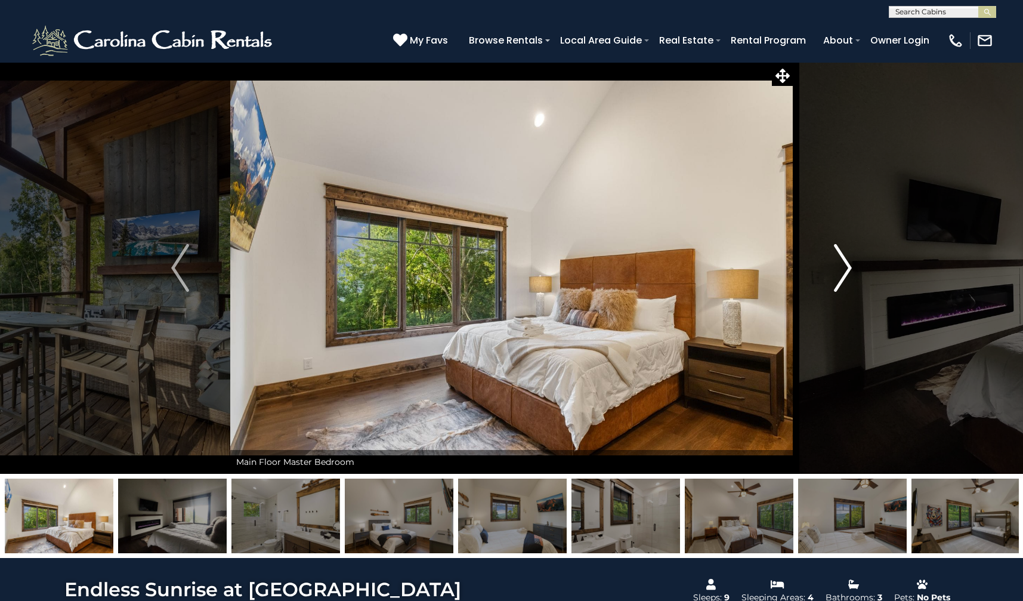
click at [846, 264] on img "Next" at bounding box center [843, 268] width 18 height 48
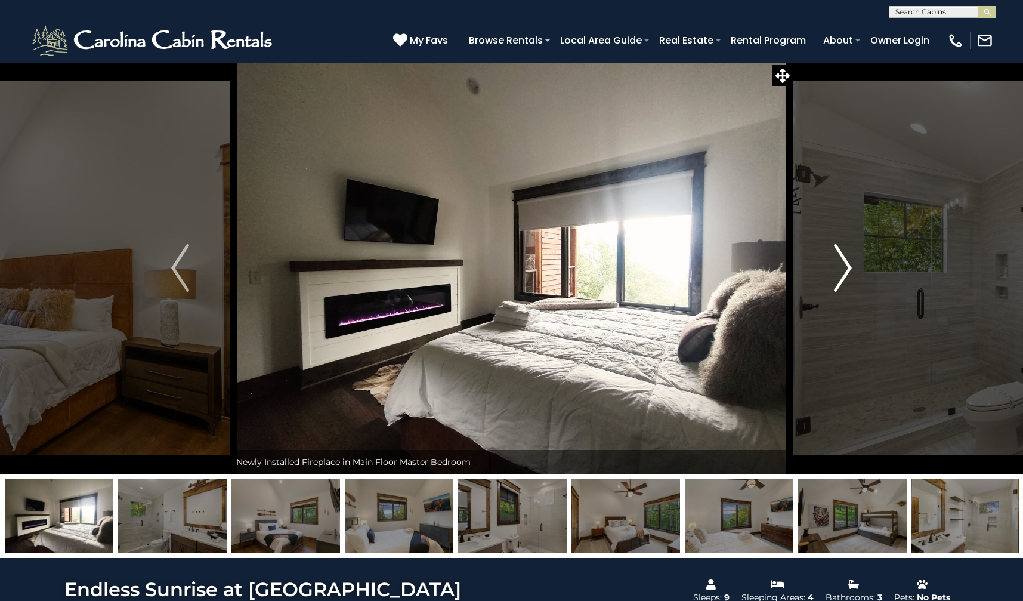
click at [846, 264] on img "Next" at bounding box center [843, 268] width 18 height 48
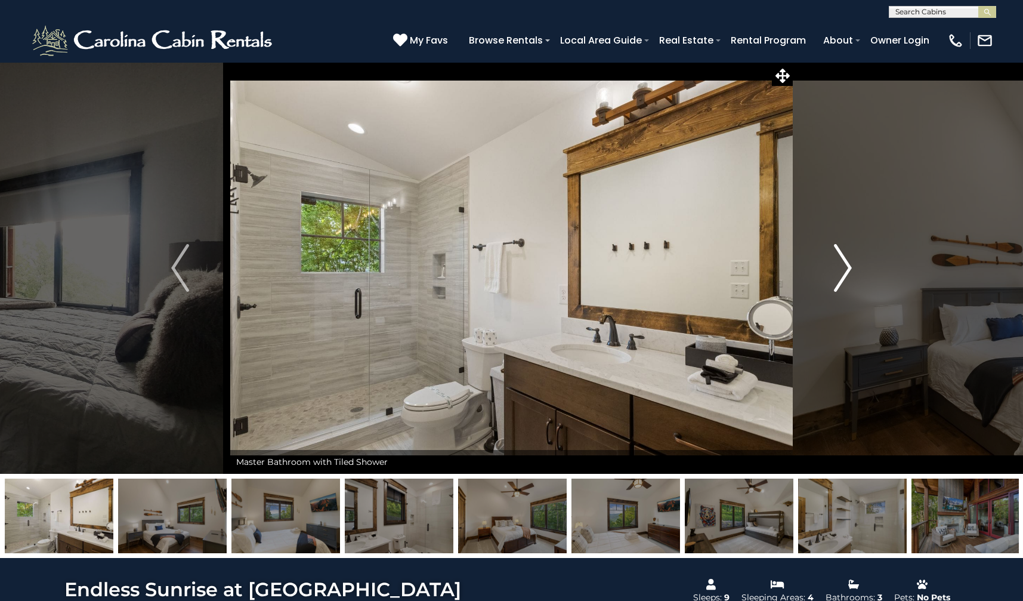
click at [846, 264] on img "Next" at bounding box center [843, 268] width 18 height 48
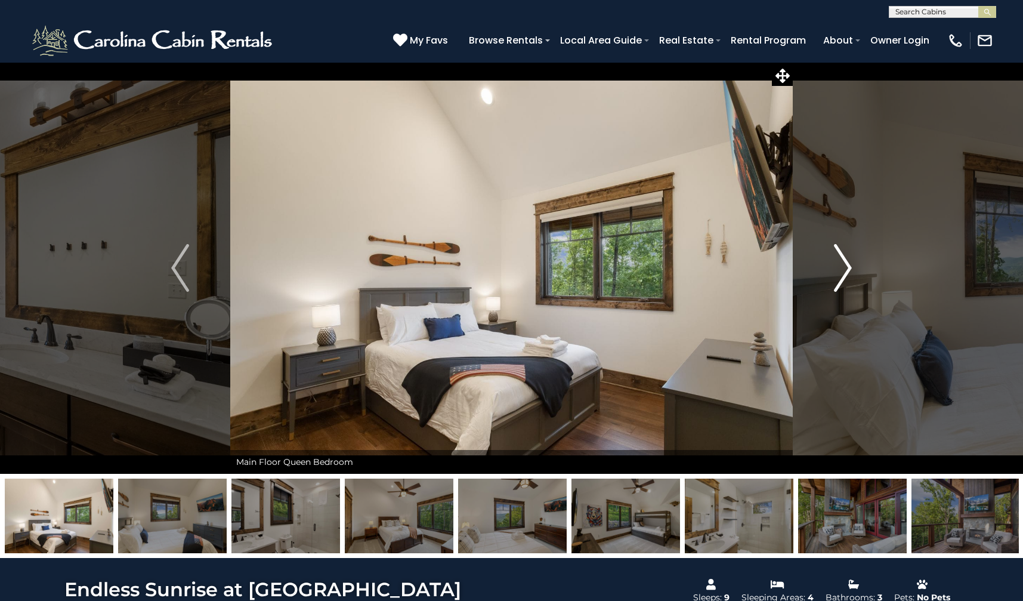
click at [846, 264] on img "Next" at bounding box center [843, 268] width 18 height 48
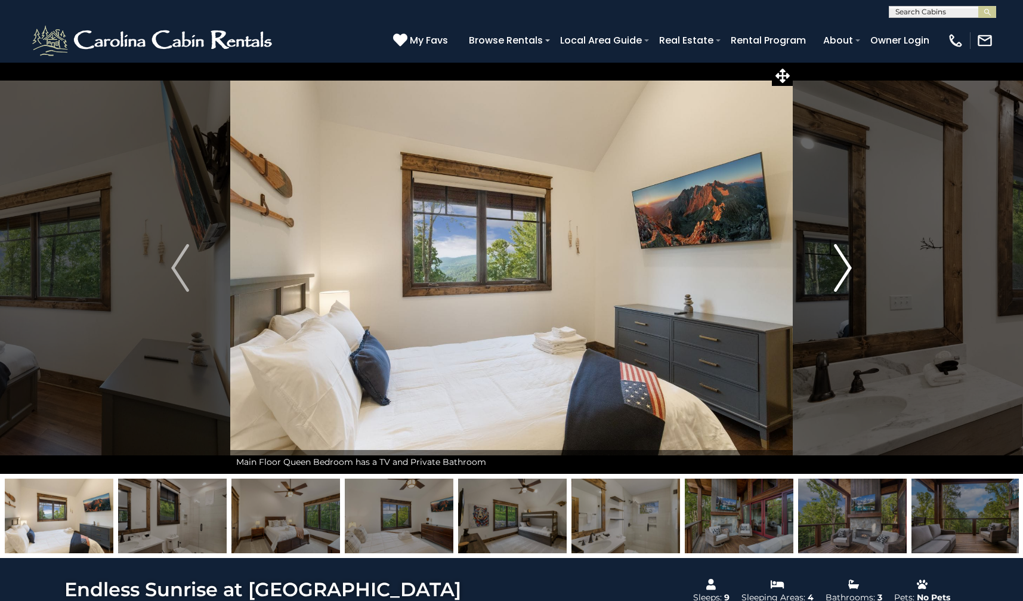
click at [846, 264] on img "Next" at bounding box center [843, 268] width 18 height 48
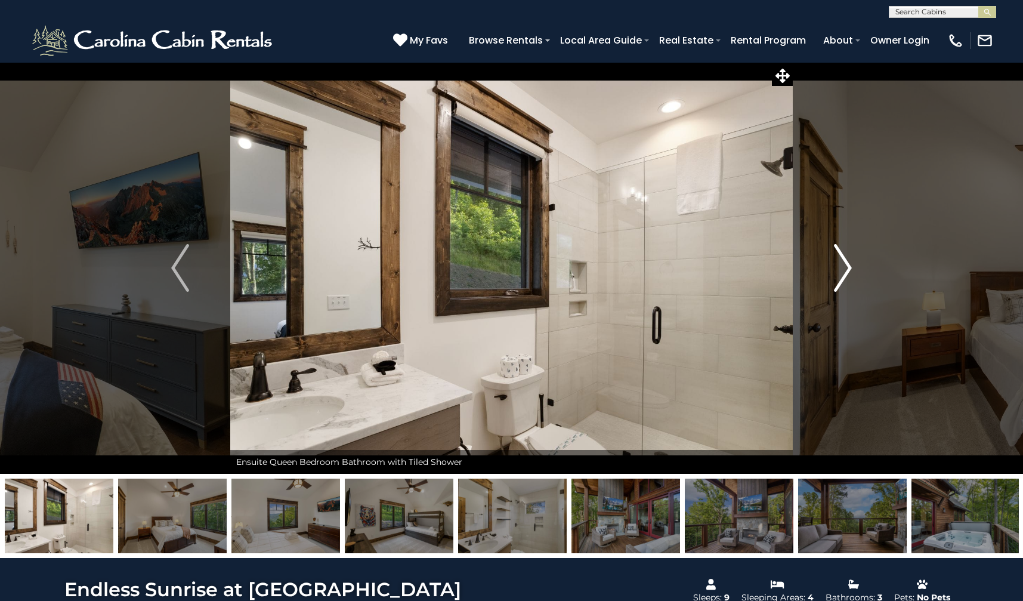
click at [846, 264] on img "Next" at bounding box center [843, 268] width 18 height 48
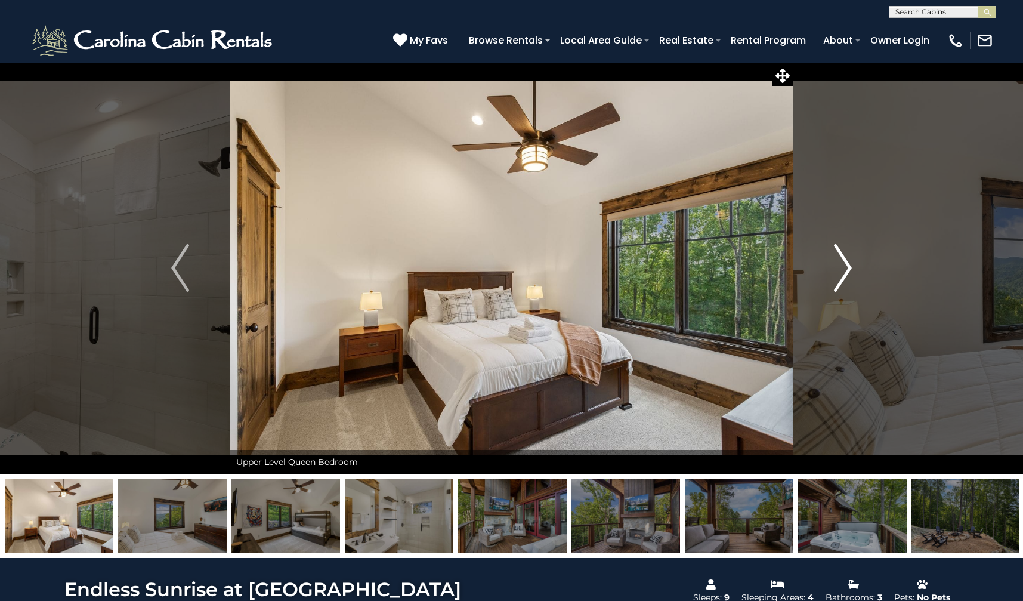
click at [846, 264] on img "Next" at bounding box center [843, 268] width 18 height 48
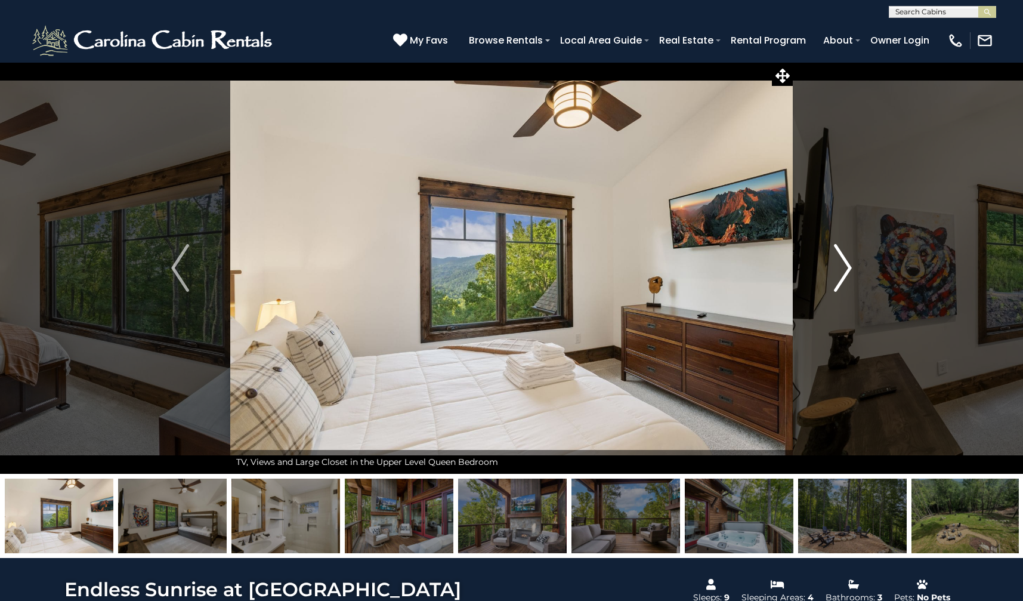
click at [842, 258] on img "Next" at bounding box center [843, 268] width 18 height 48
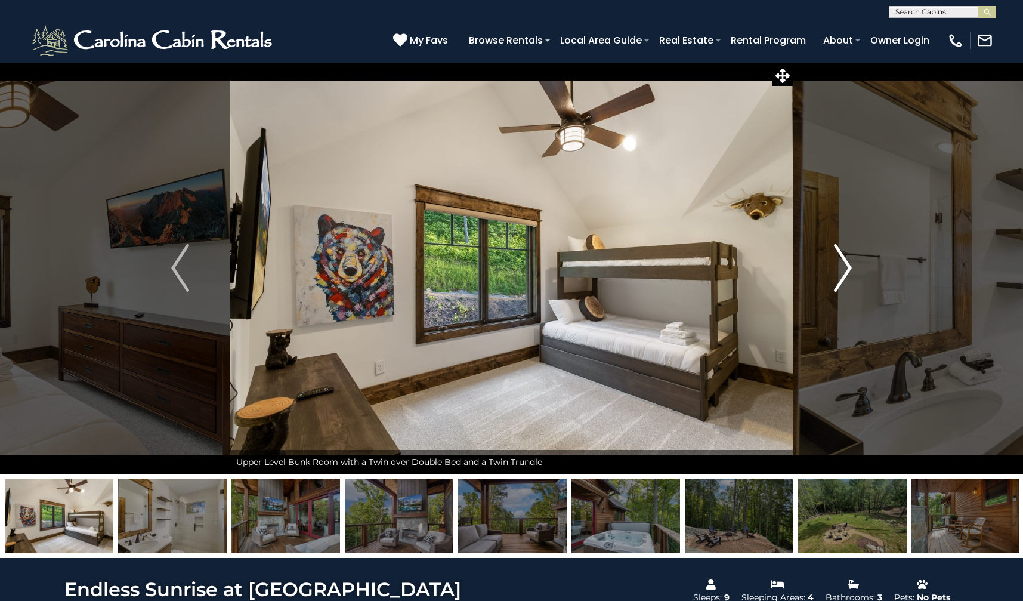
click at [850, 264] on img "Next" at bounding box center [843, 268] width 18 height 48
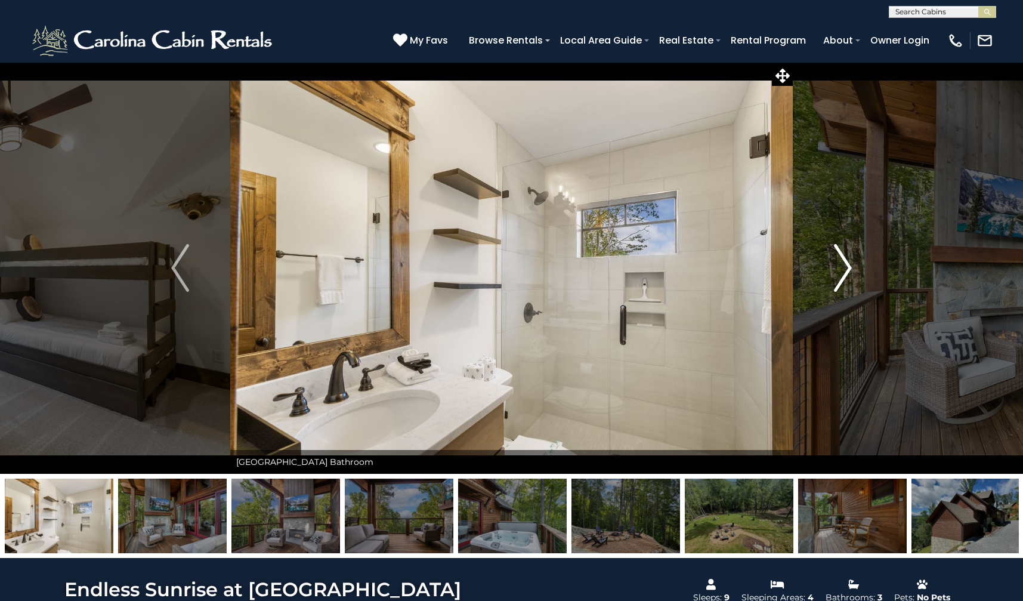
click at [850, 264] on img "Next" at bounding box center [843, 268] width 18 height 48
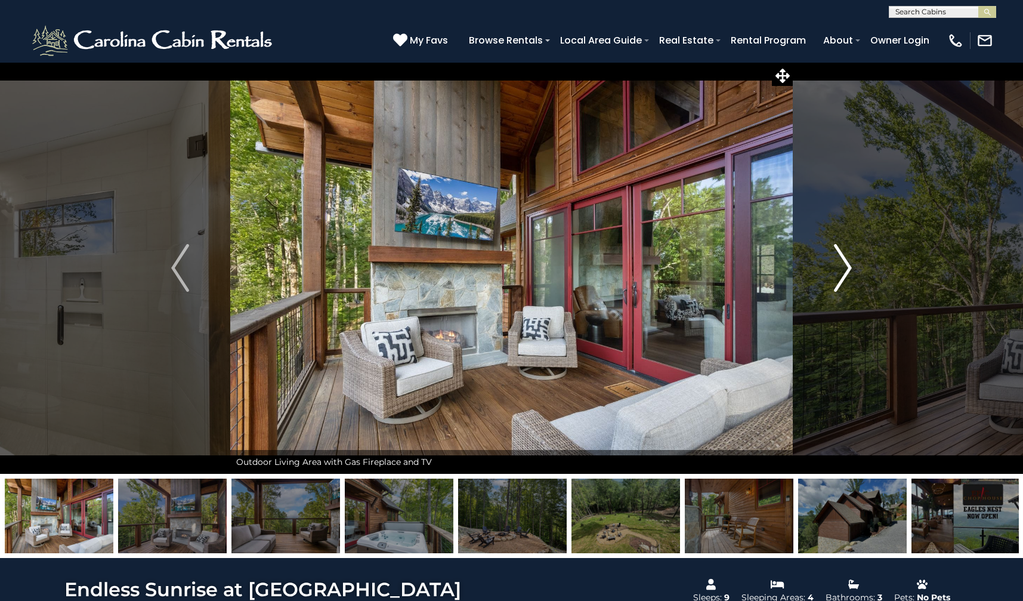
click at [849, 266] on img "Next" at bounding box center [843, 268] width 18 height 48
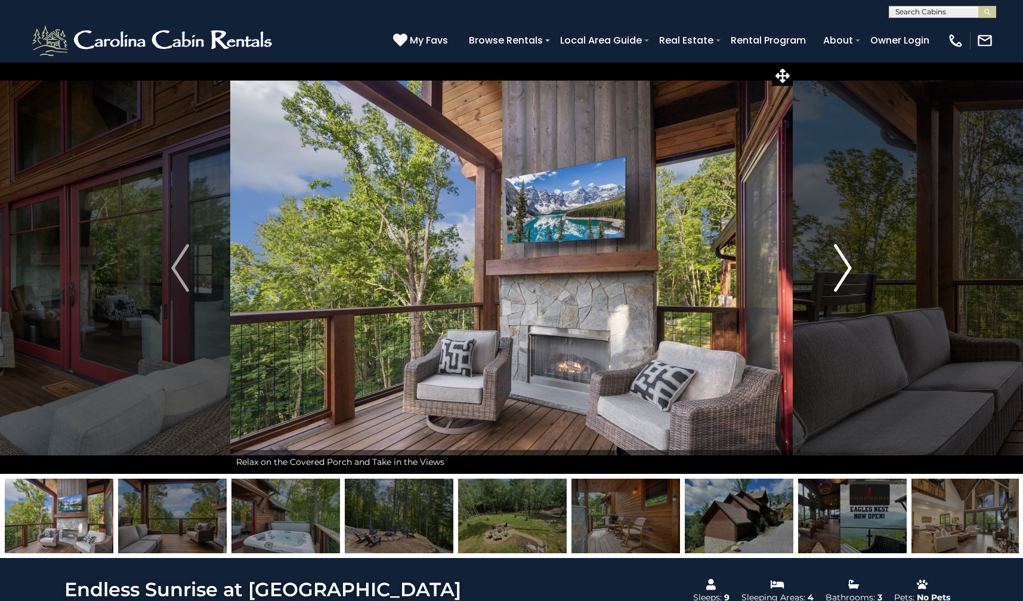
click at [849, 266] on img "Next" at bounding box center [843, 268] width 18 height 48
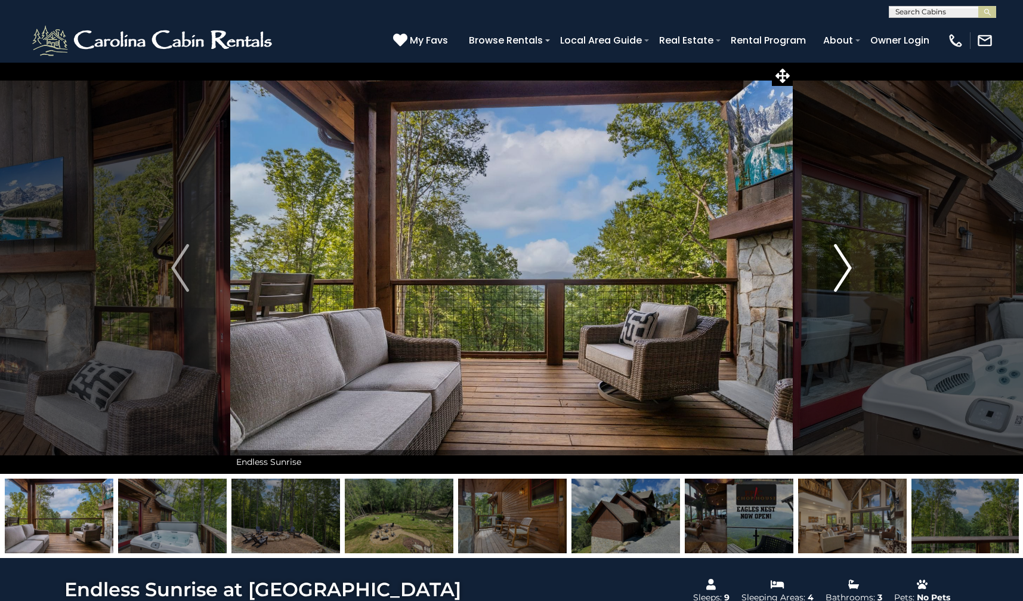
click at [842, 270] on img "Next" at bounding box center [843, 268] width 18 height 48
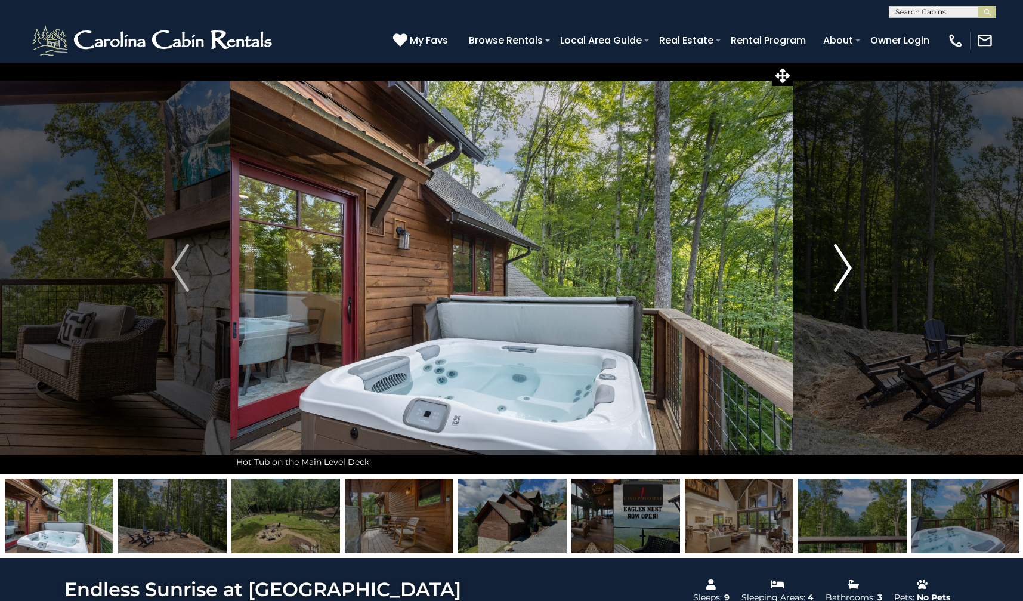
click at [842, 270] on img "Next" at bounding box center [843, 268] width 18 height 48
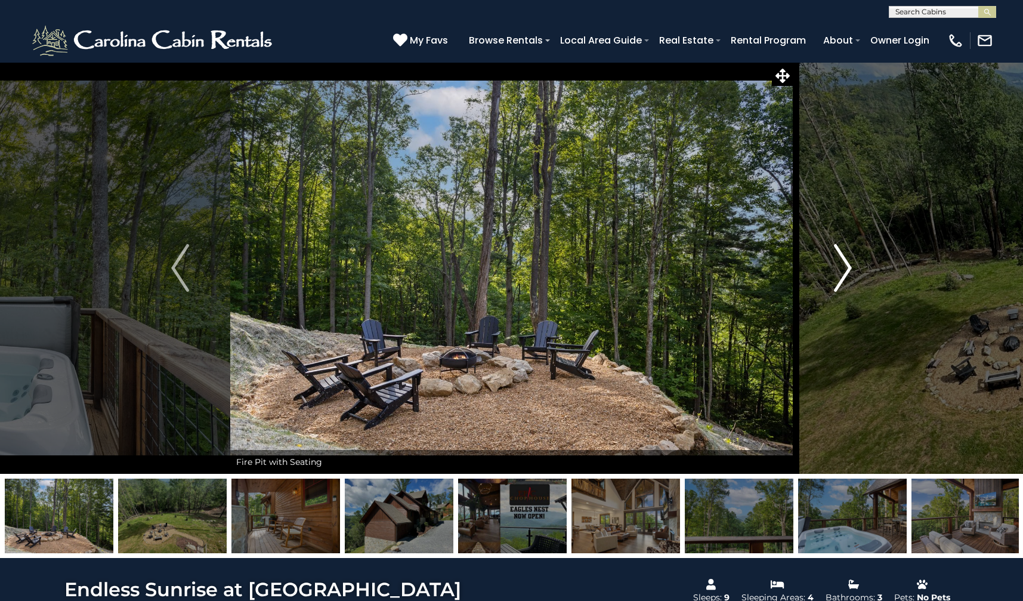
click at [842, 270] on img "Next" at bounding box center [843, 268] width 18 height 48
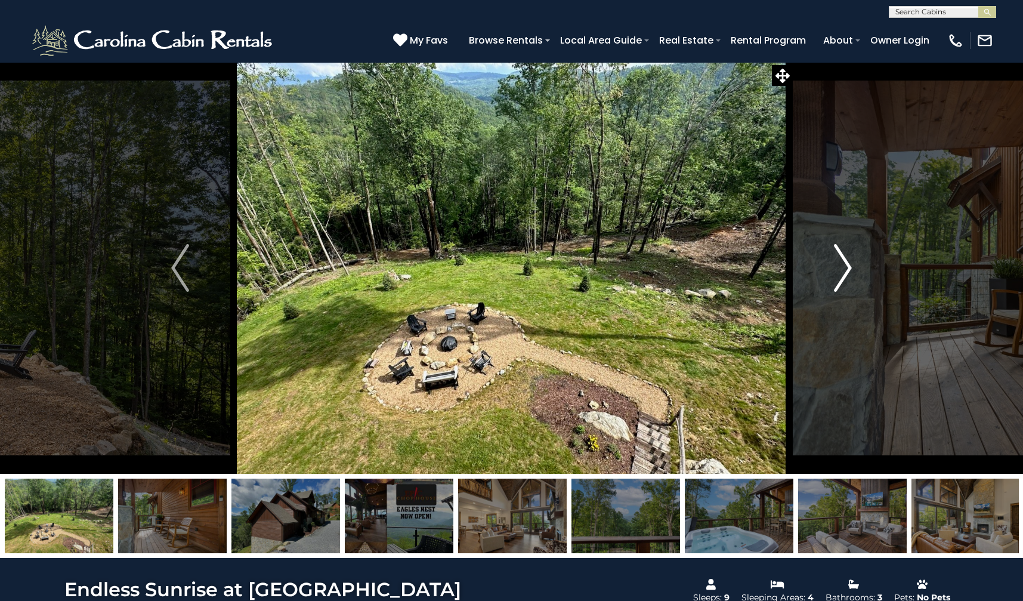
click at [842, 270] on img "Next" at bounding box center [843, 268] width 18 height 48
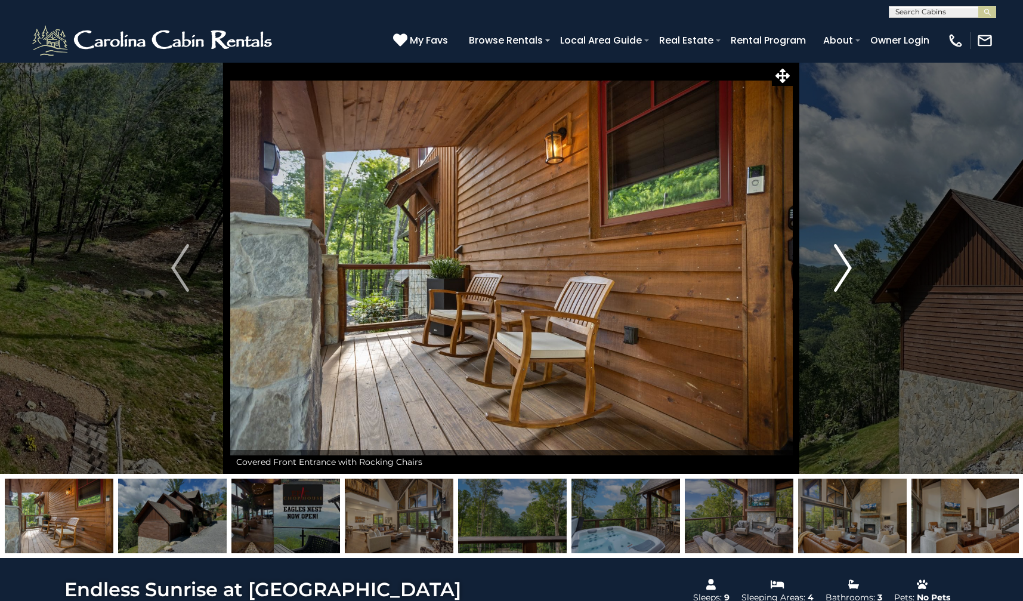
click at [842, 270] on img "Next" at bounding box center [843, 268] width 18 height 48
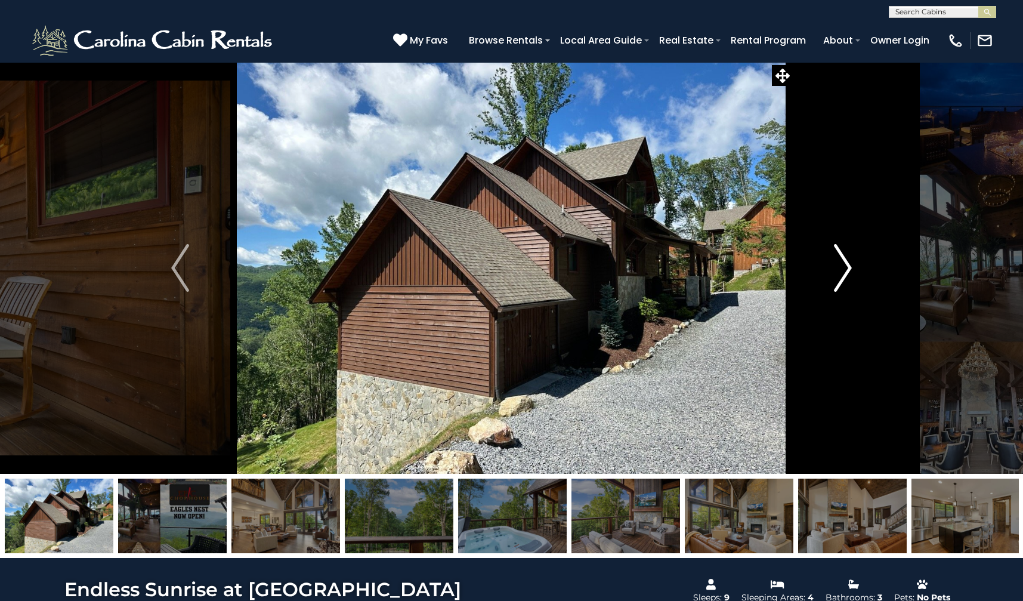
click at [842, 270] on img "Next" at bounding box center [843, 268] width 18 height 48
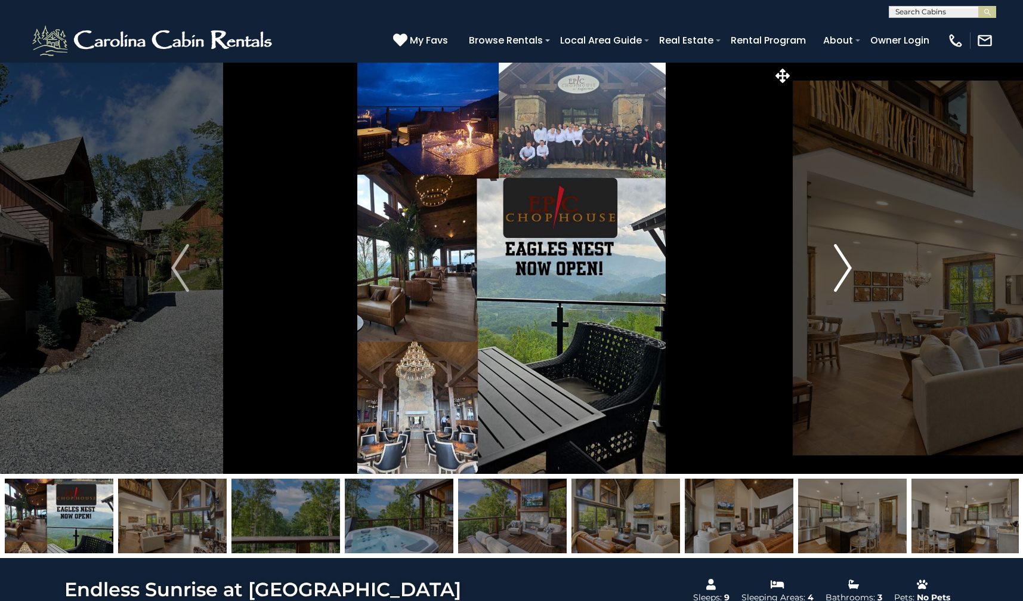
click at [842, 270] on img "Next" at bounding box center [843, 268] width 18 height 48
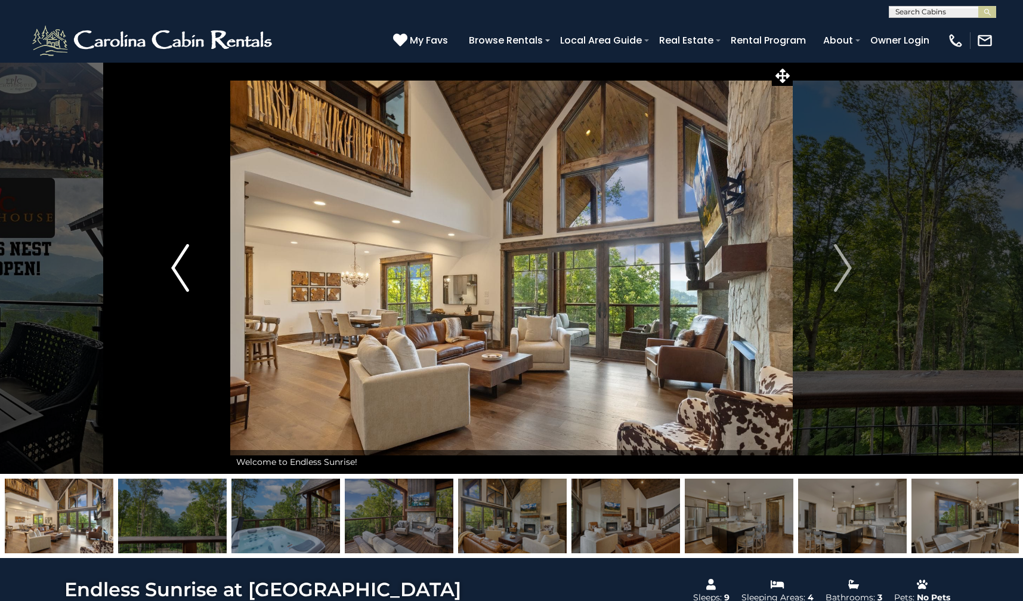
click at [173, 269] on img "Previous" at bounding box center [180, 268] width 18 height 48
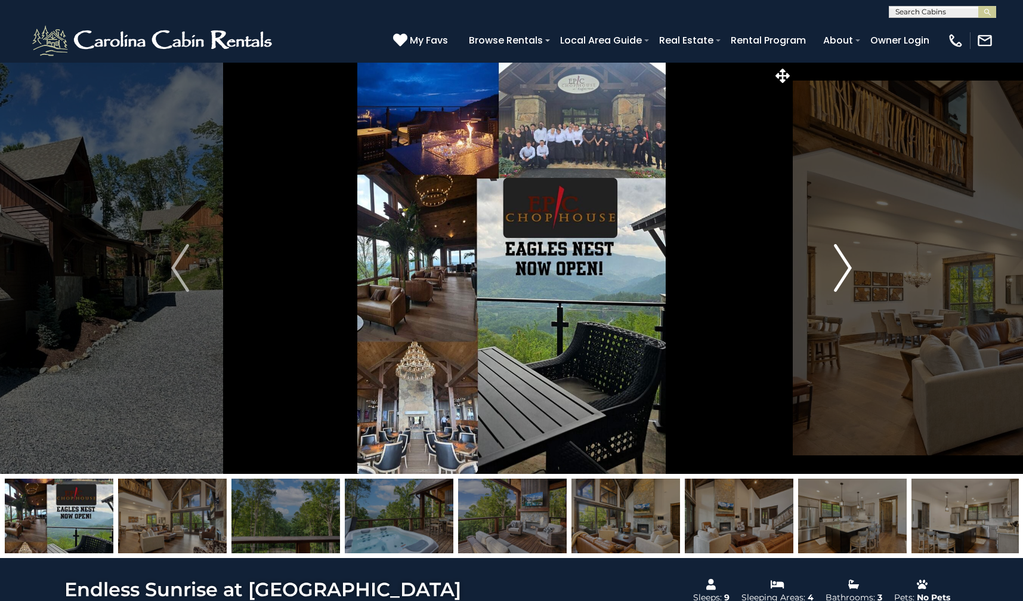
click at [849, 265] on img "Next" at bounding box center [843, 268] width 18 height 48
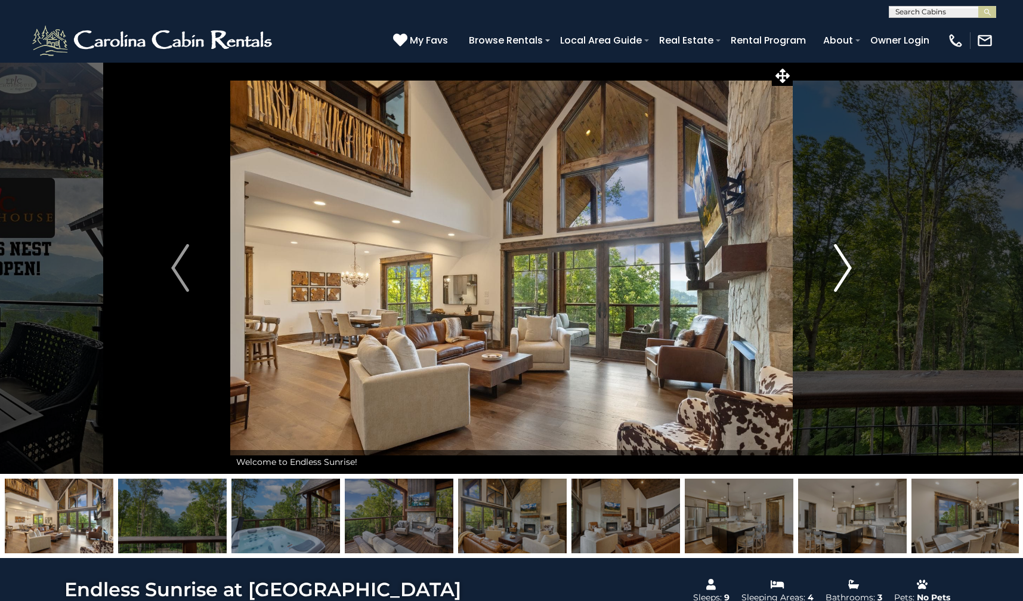
click at [849, 265] on img "Next" at bounding box center [843, 268] width 18 height 48
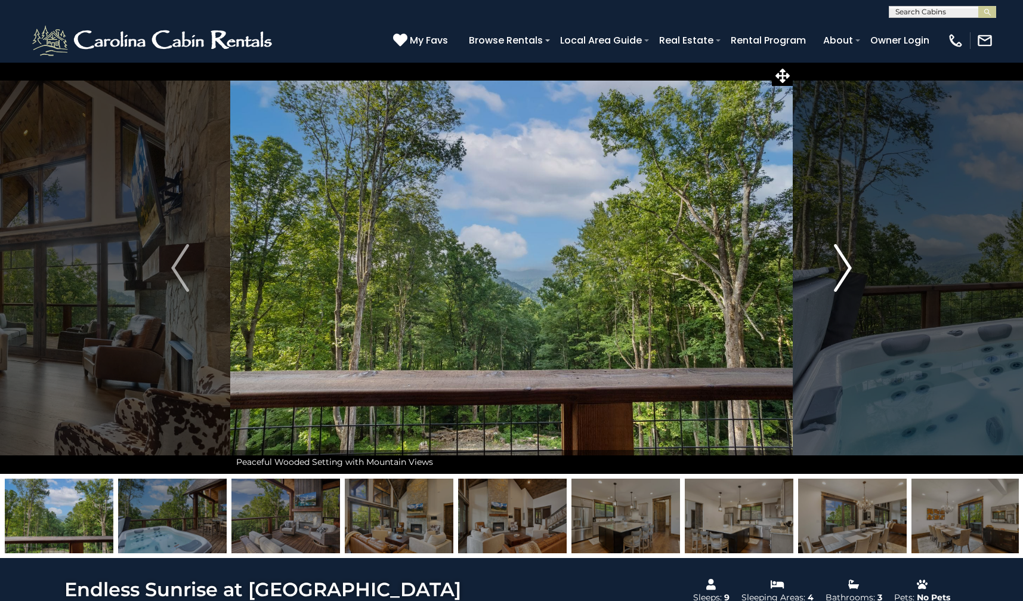
click at [849, 265] on img "Next" at bounding box center [843, 268] width 18 height 48
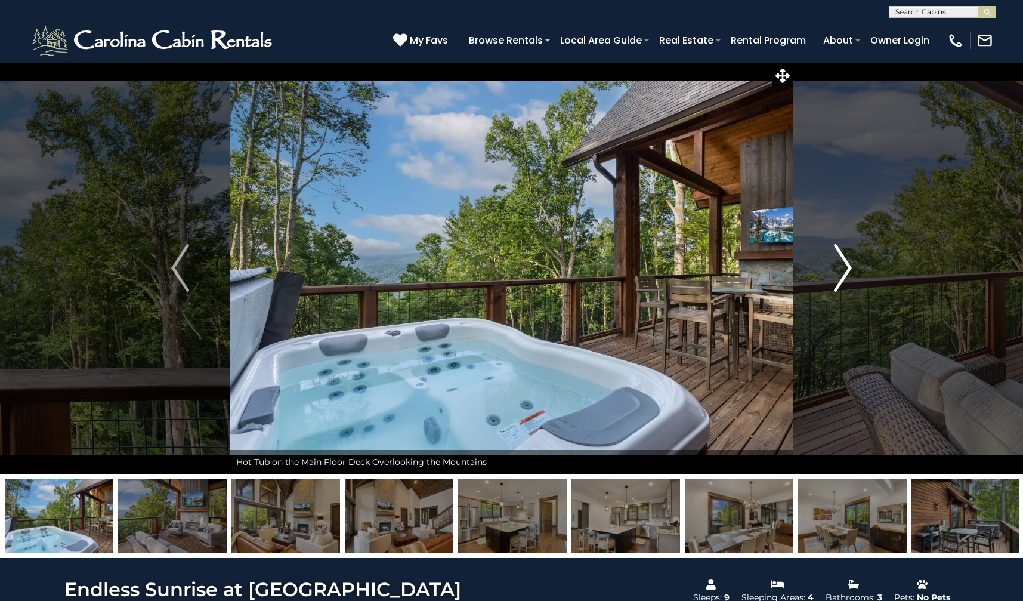
click at [838, 262] on img "Next" at bounding box center [843, 268] width 18 height 48
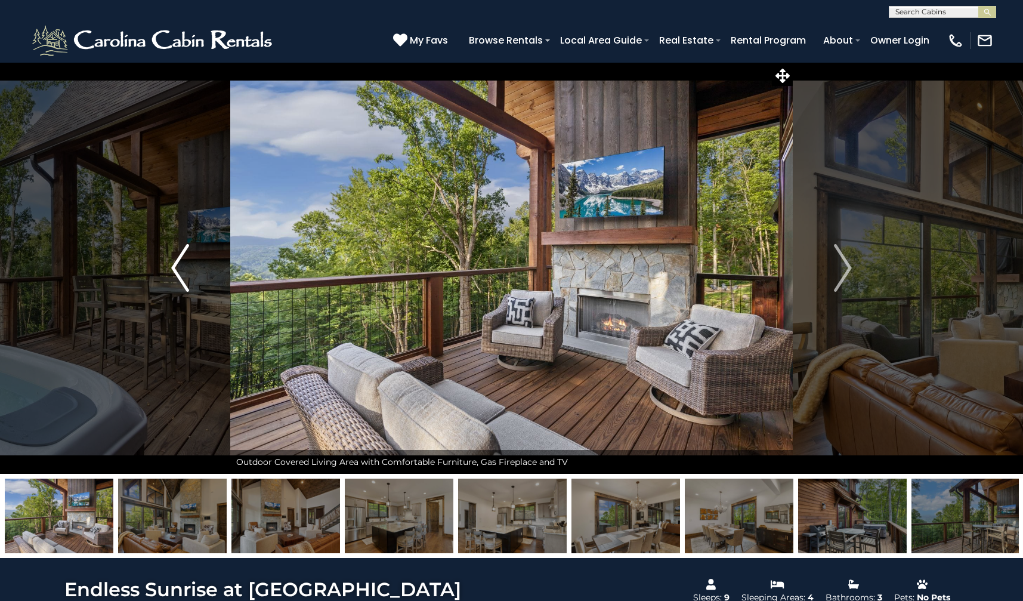
click at [171, 270] on img "Previous" at bounding box center [180, 268] width 18 height 48
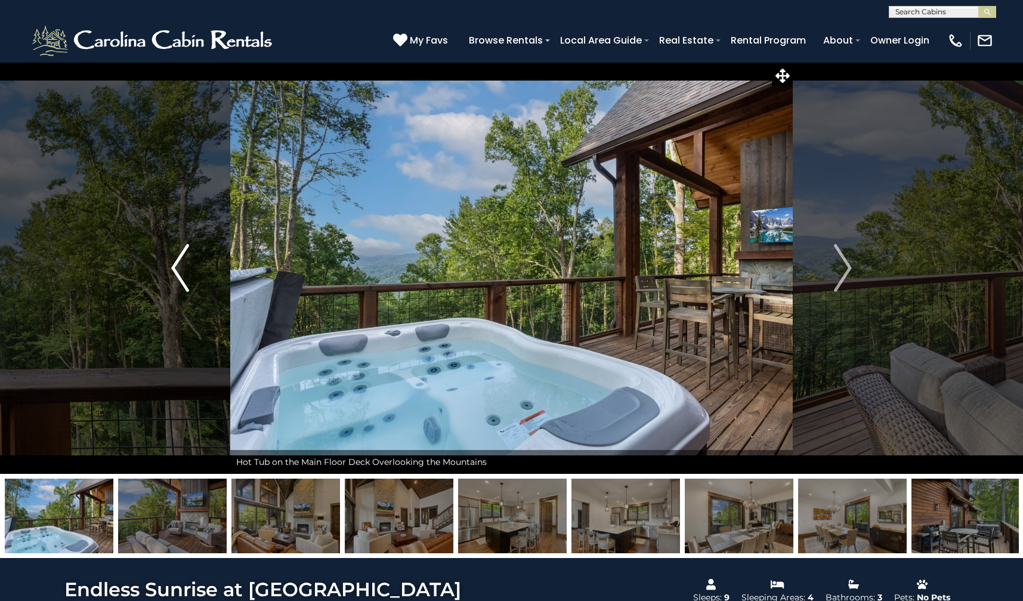
click at [171, 270] on img "Previous" at bounding box center [180, 268] width 18 height 48
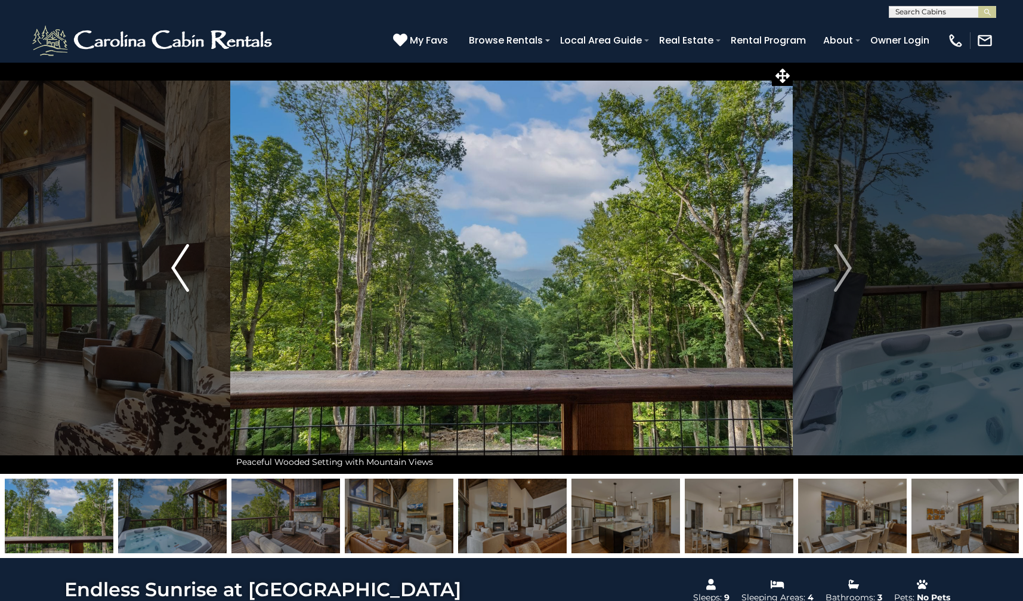
click at [171, 270] on img "Previous" at bounding box center [180, 268] width 18 height 48
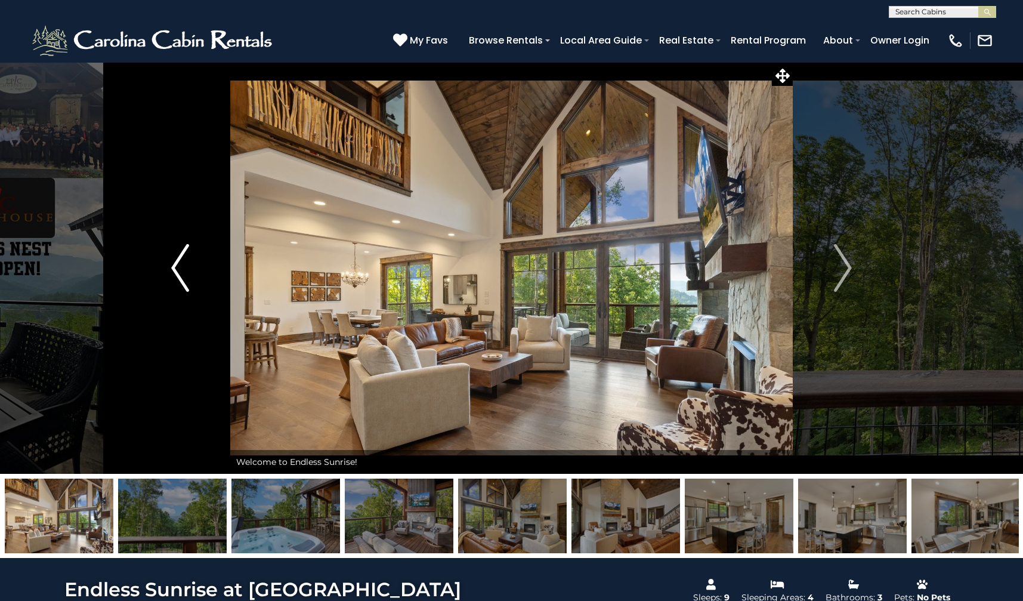
click at [171, 270] on img "Previous" at bounding box center [180, 268] width 18 height 48
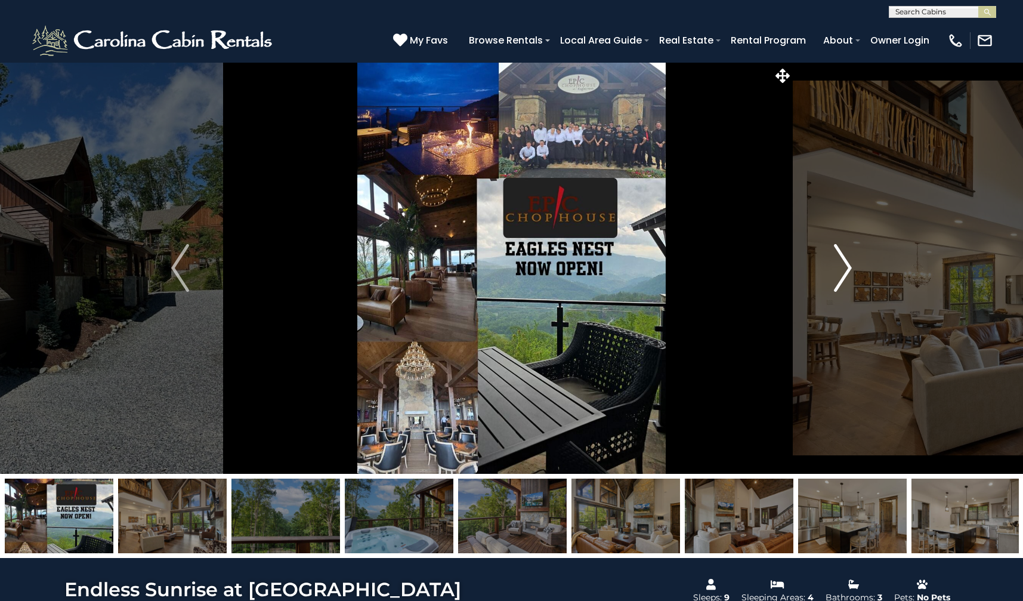
click at [848, 264] on img "Next" at bounding box center [843, 268] width 18 height 48
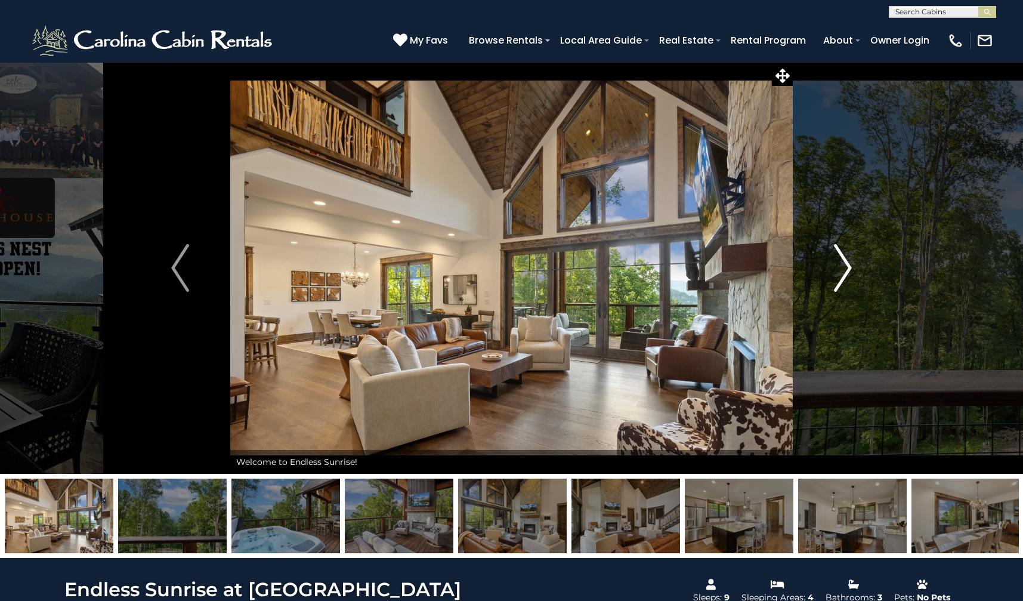
click at [848, 264] on img "Next" at bounding box center [843, 268] width 18 height 48
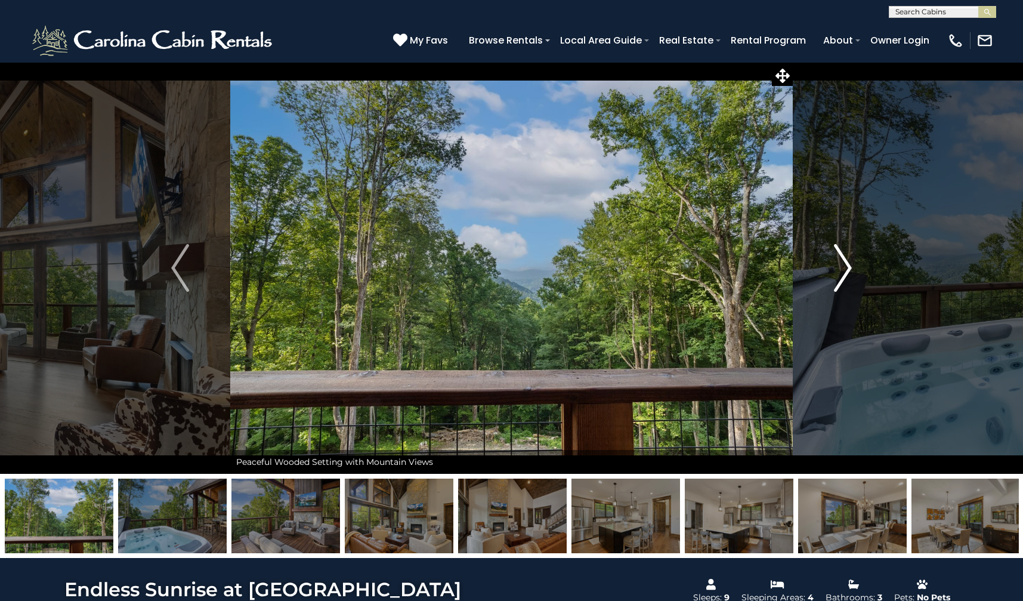
click at [848, 264] on img "Next" at bounding box center [843, 268] width 18 height 48
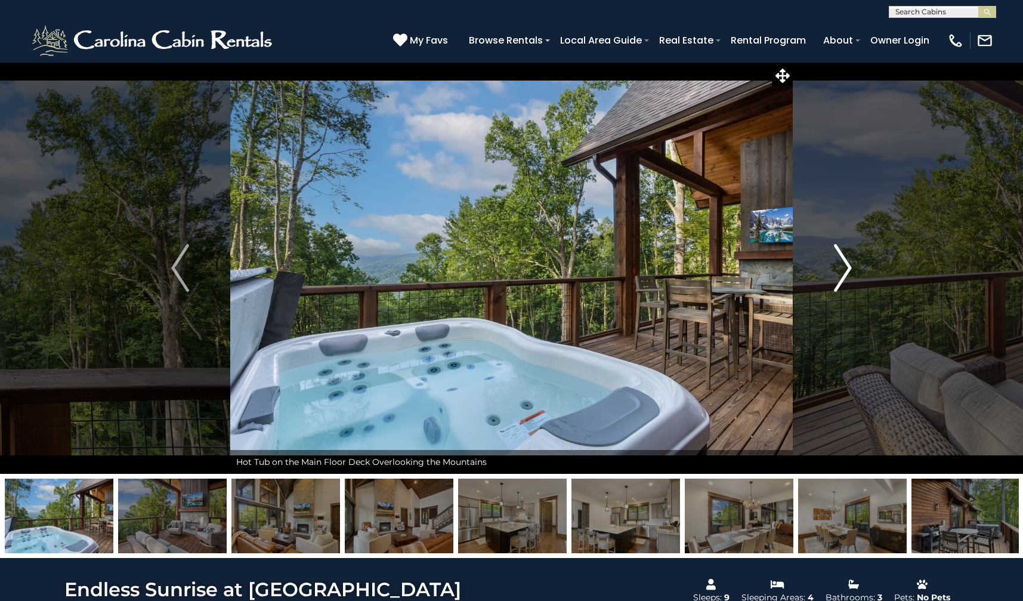
click at [848, 264] on img "Next" at bounding box center [843, 268] width 18 height 48
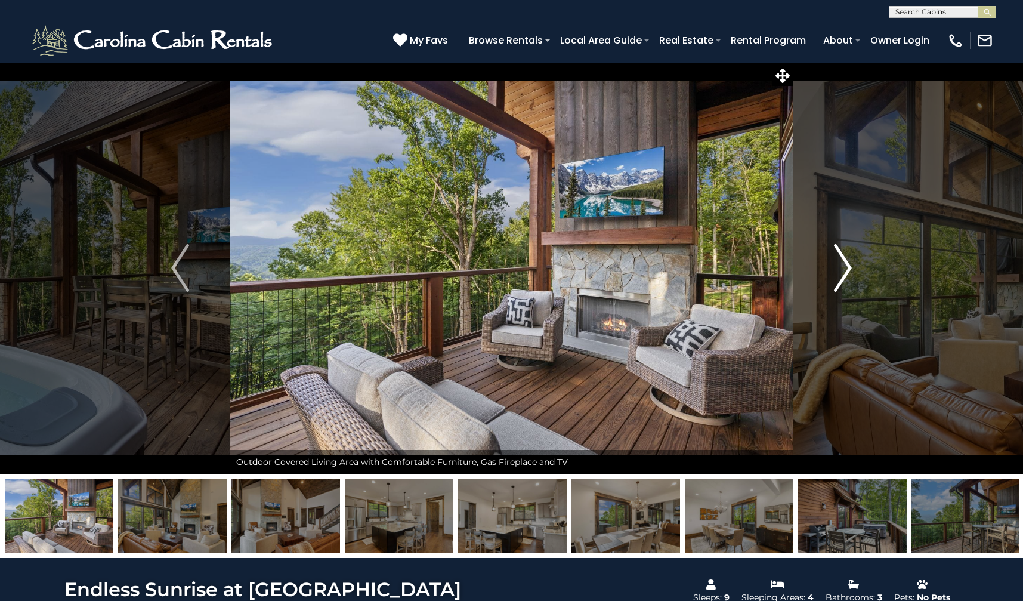
click at [848, 264] on img "Next" at bounding box center [843, 268] width 18 height 48
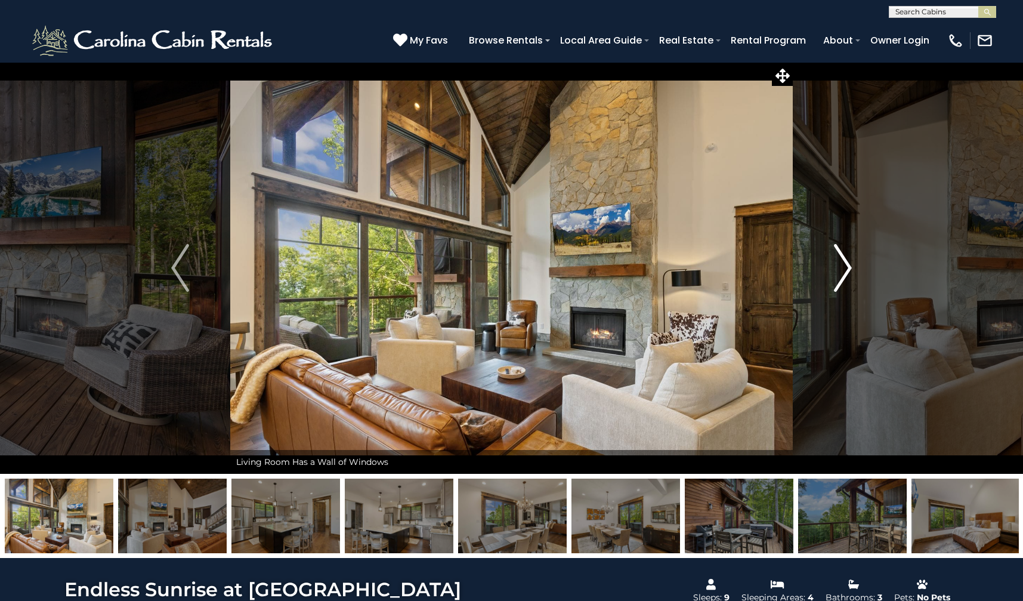
click at [848, 264] on img "Next" at bounding box center [843, 268] width 18 height 48
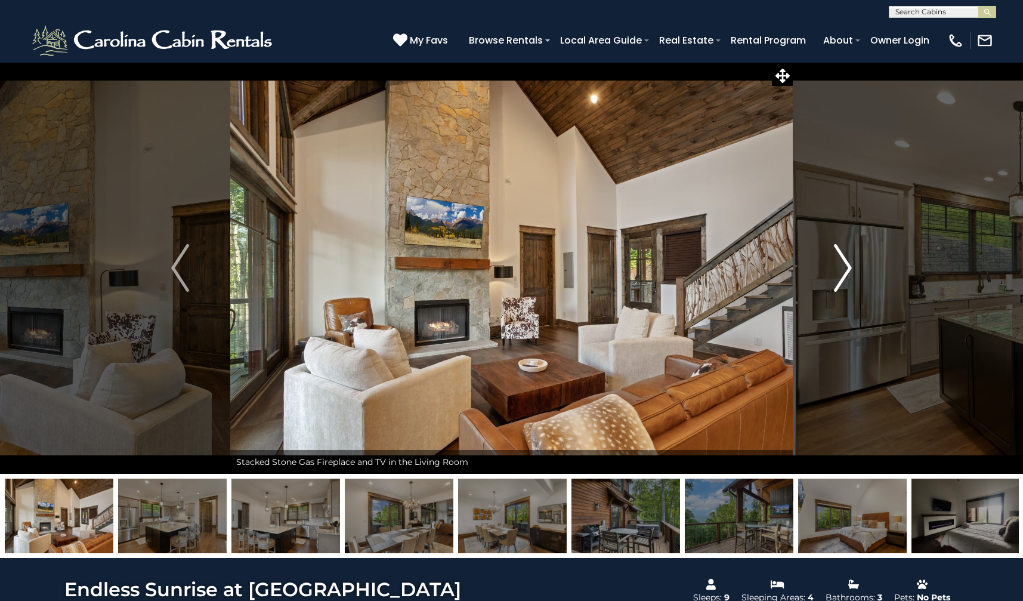
click at [848, 264] on img "Next" at bounding box center [843, 268] width 18 height 48
